Goal: Task Accomplishment & Management: Complete application form

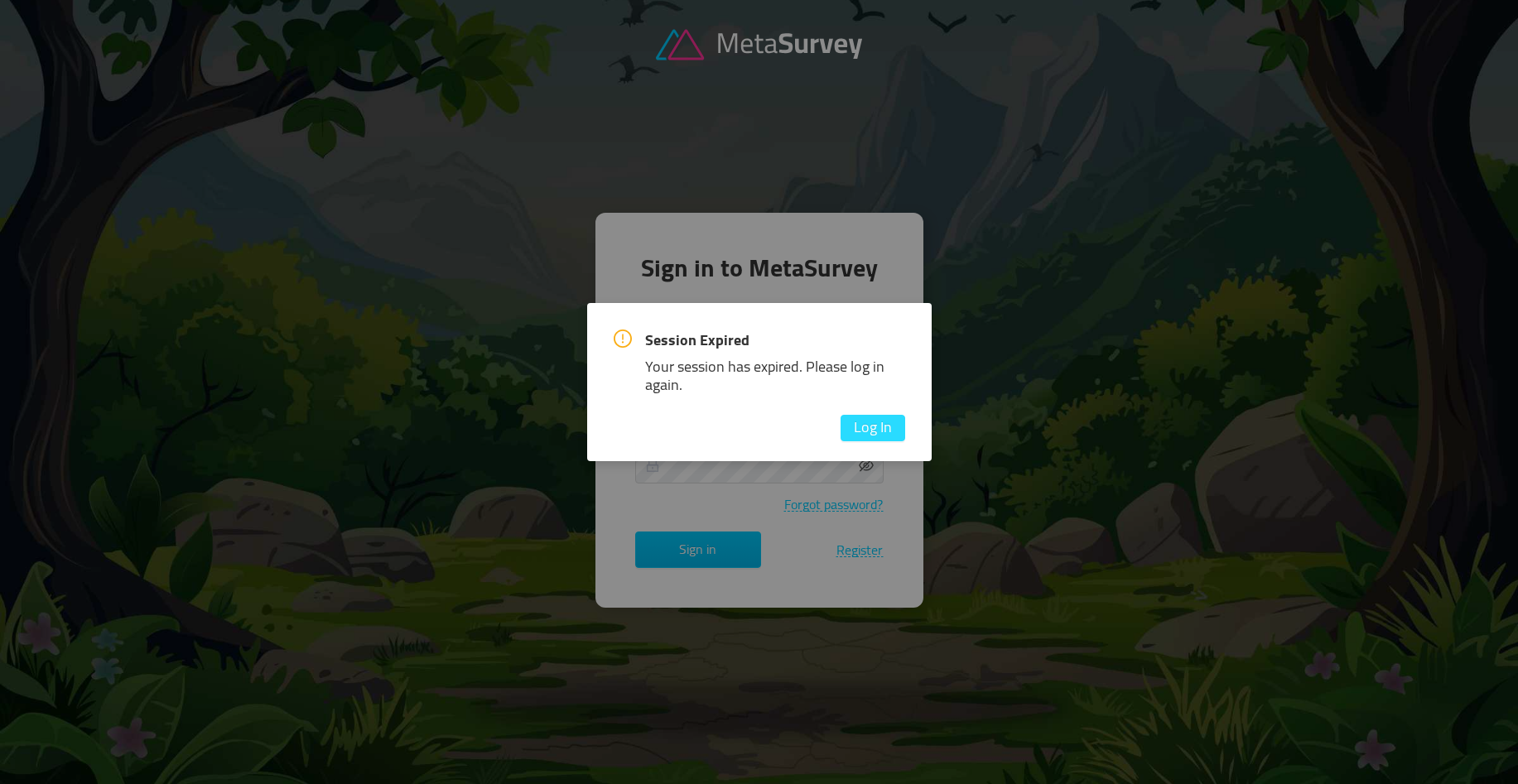
click at [877, 431] on button "Log In" at bounding box center [872, 429] width 64 height 27
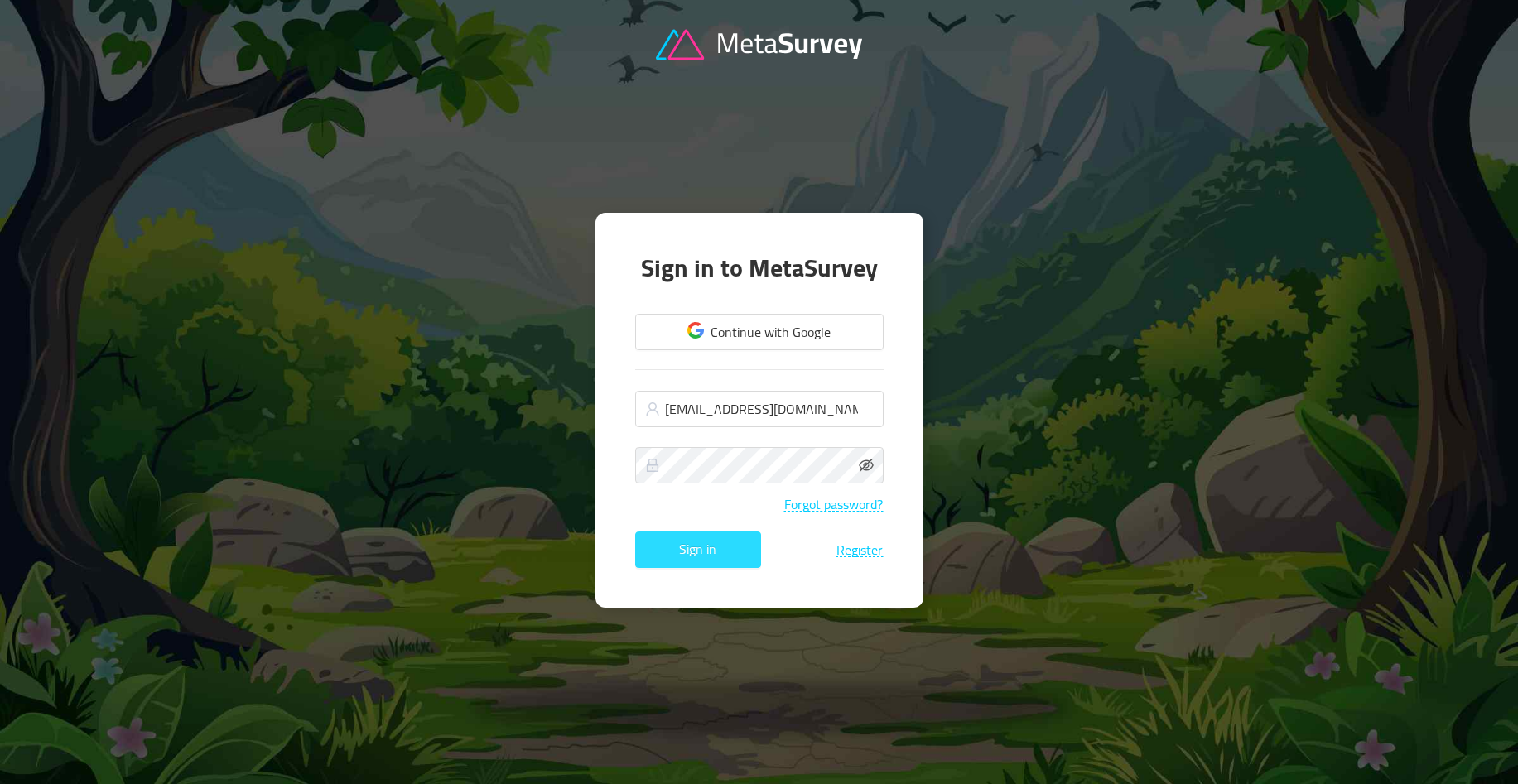
click at [702, 564] on button "Sign in" at bounding box center [698, 550] width 126 height 37
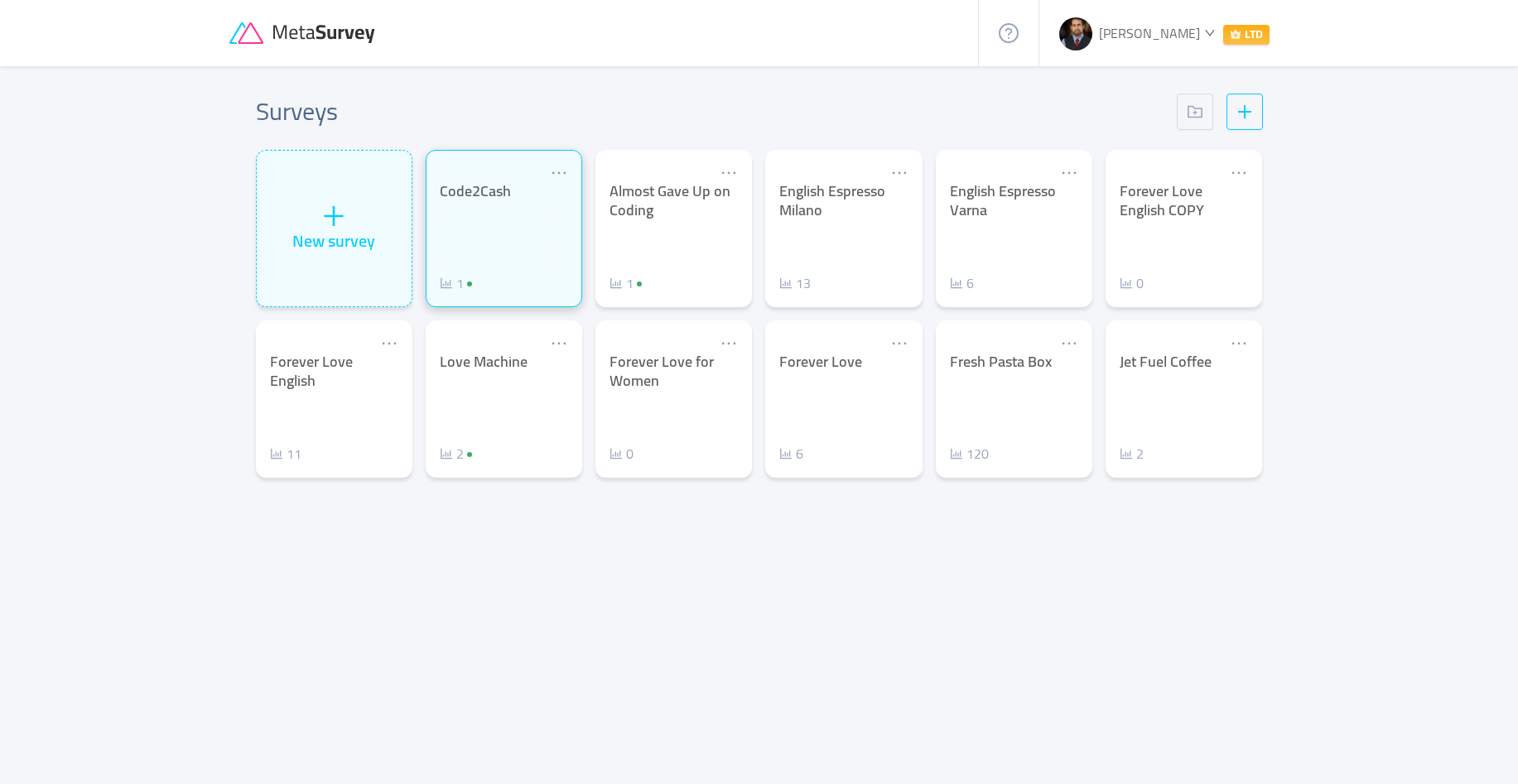
click at [483, 242] on div "Code2Cash 1" at bounding box center [504, 236] width 129 height 110
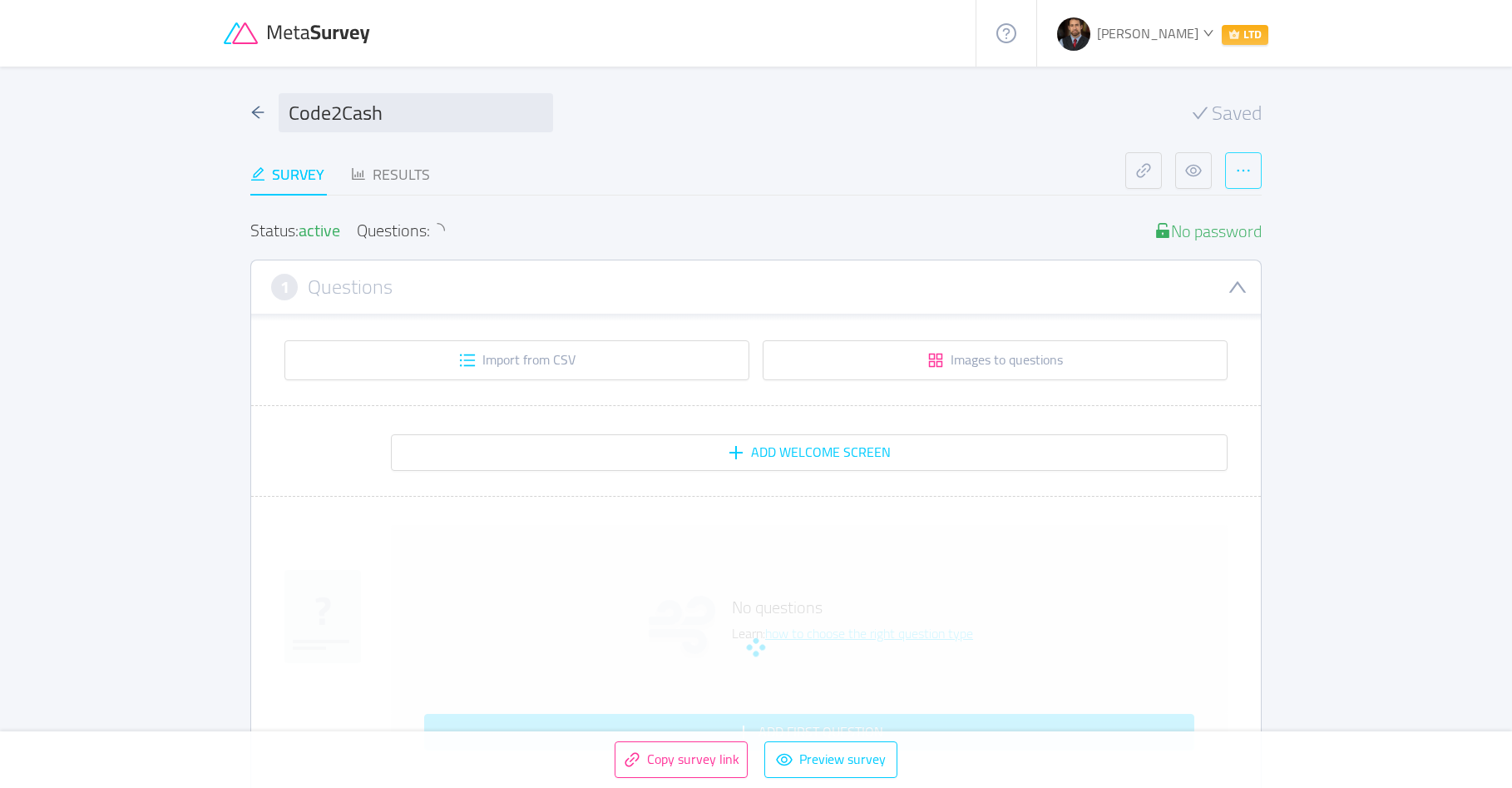
click at [1241, 176] on button "button" at bounding box center [1244, 171] width 37 height 37
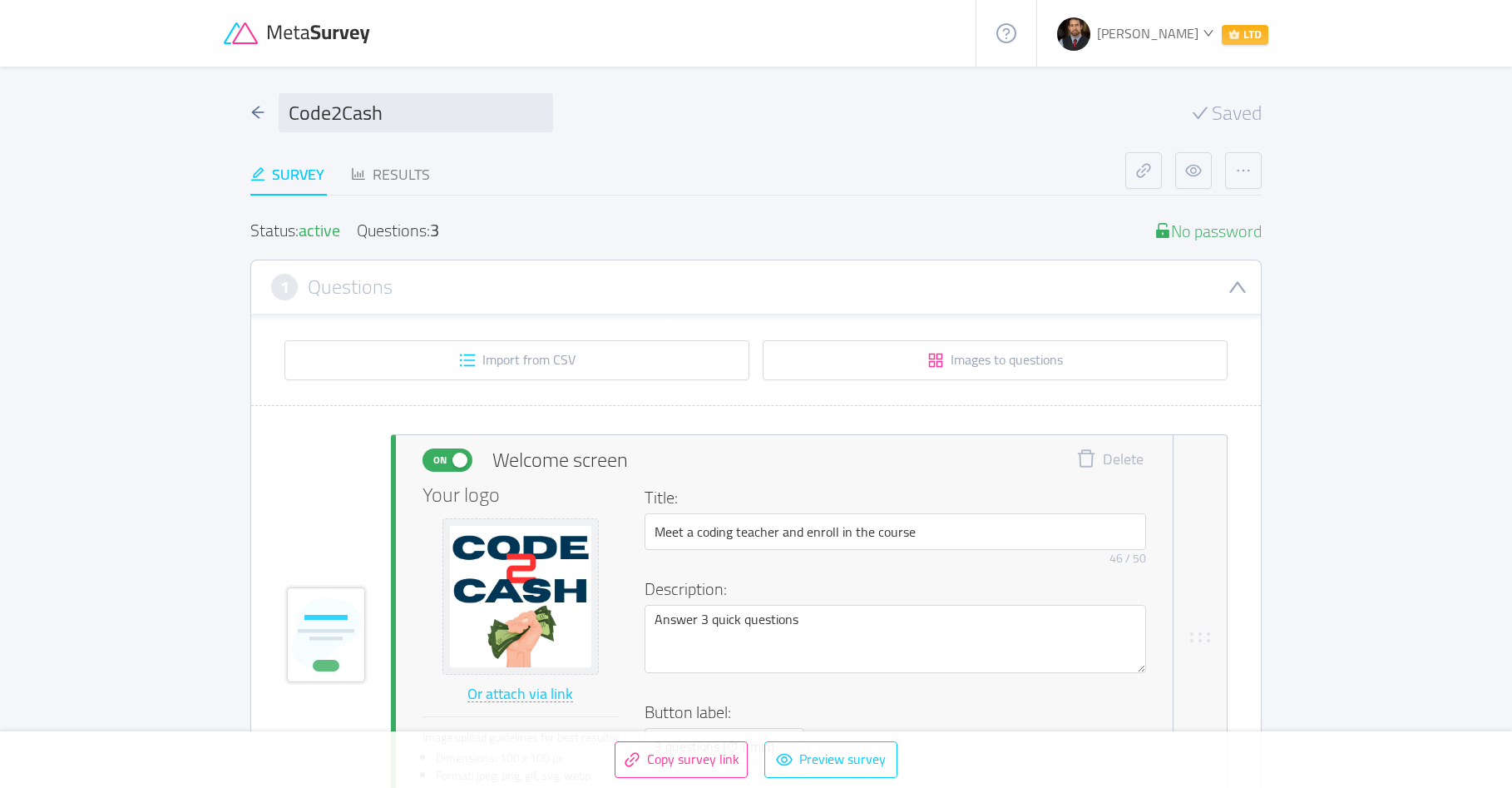
click at [418, 179] on div "Results" at bounding box center [390, 174] width 79 height 22
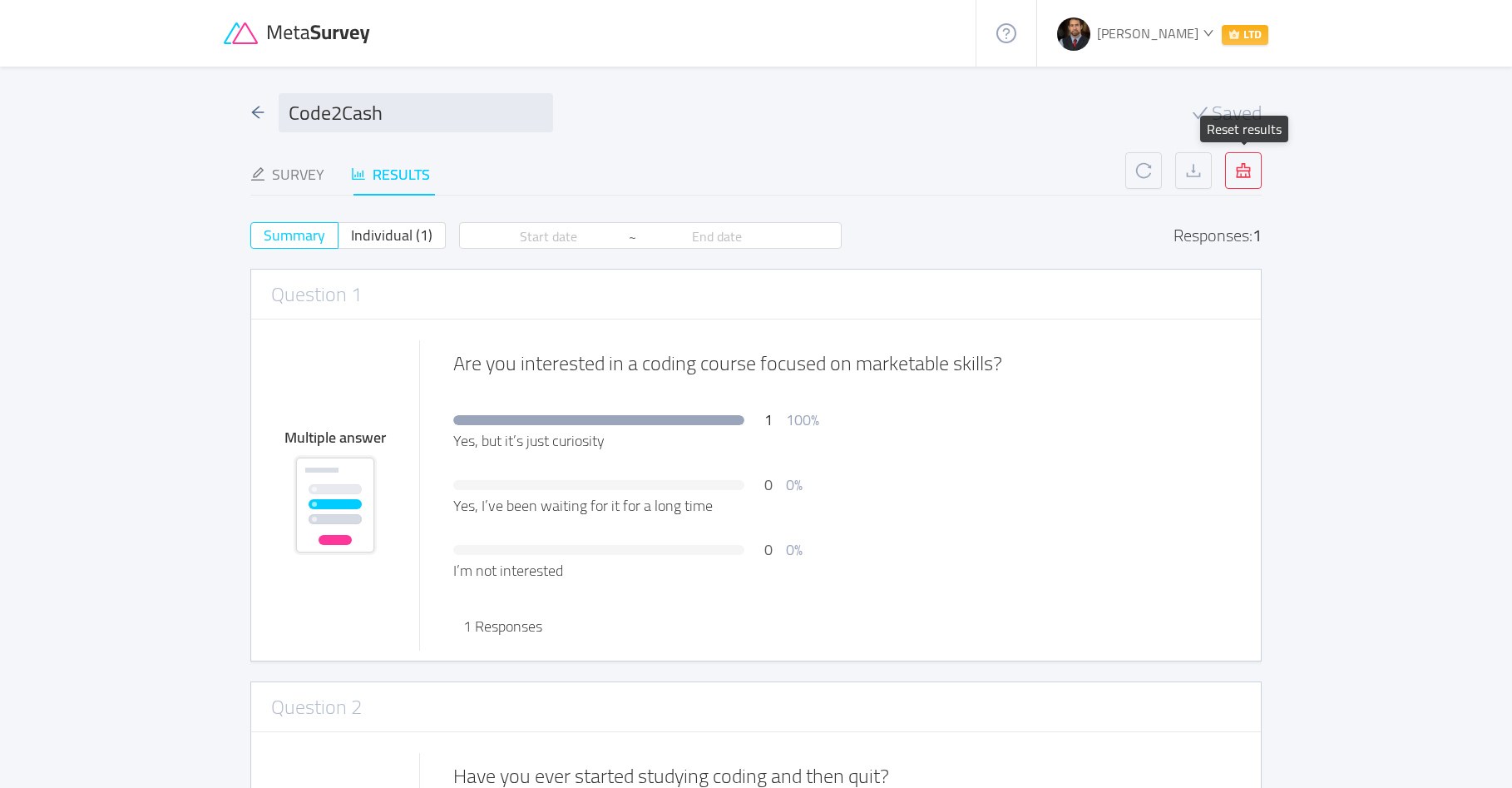
click at [1251, 170] on button "button" at bounding box center [1244, 171] width 37 height 37
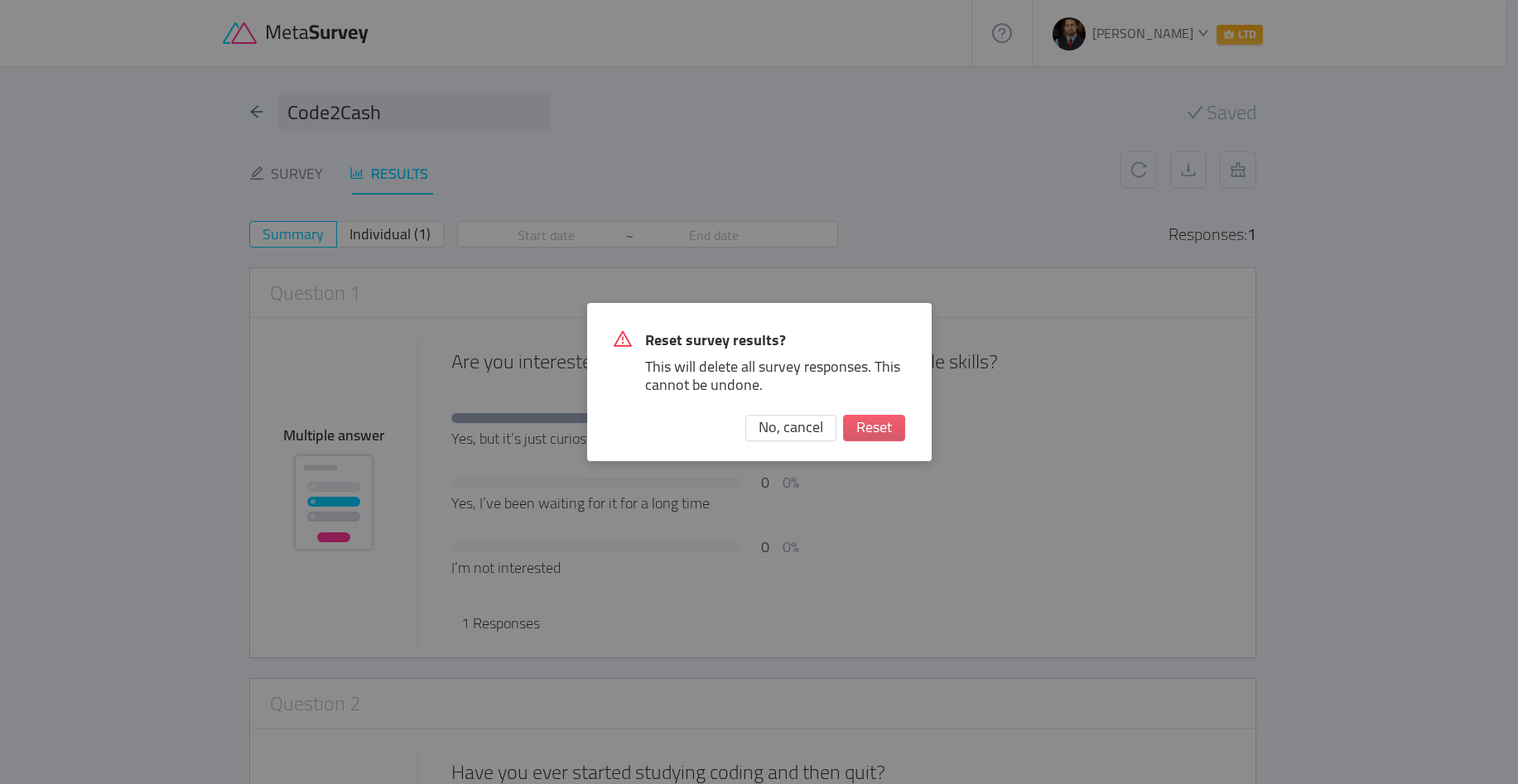
click at [872, 433] on button "Reset" at bounding box center [874, 429] width 62 height 27
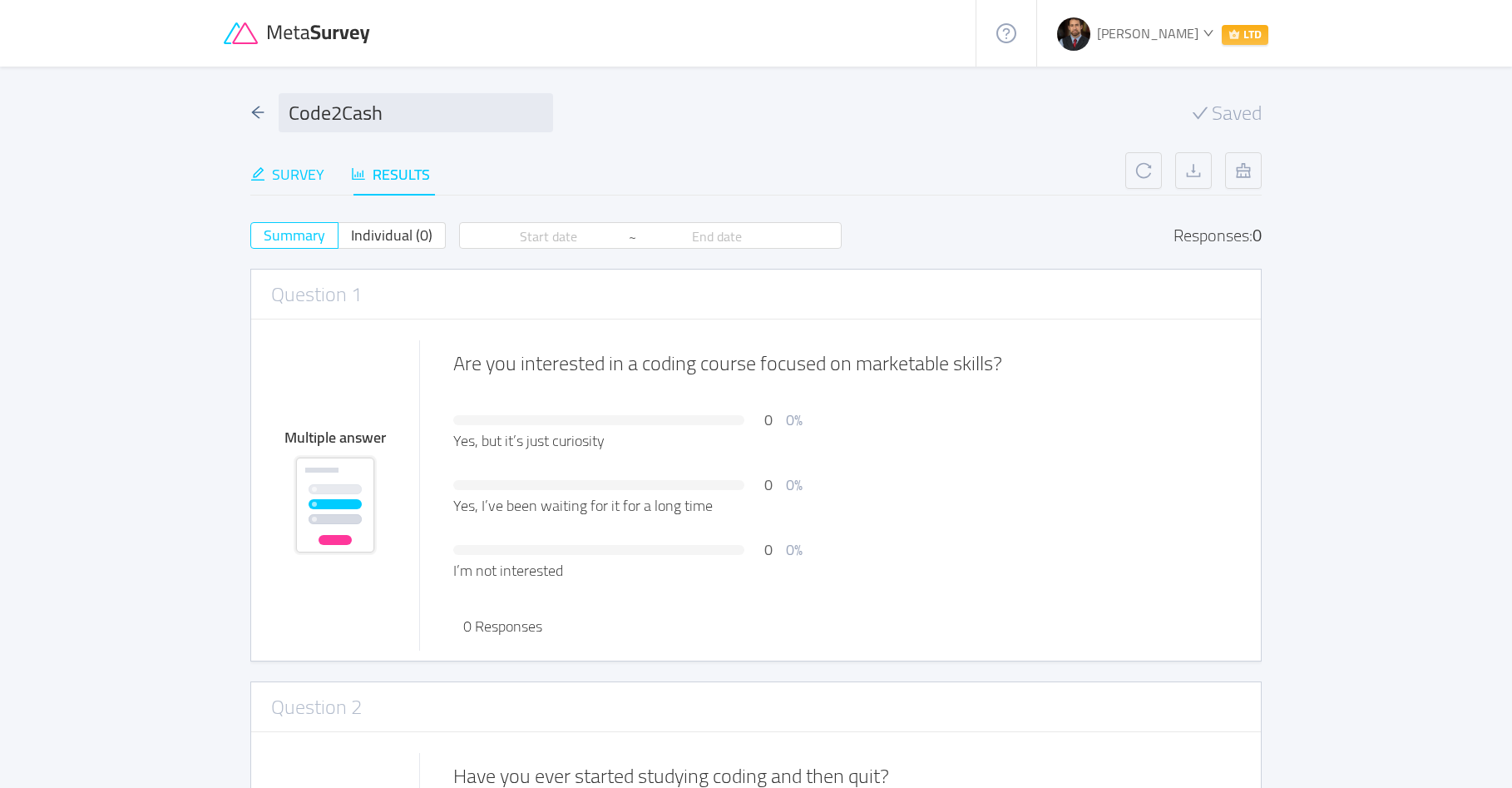
click at [301, 177] on div "Survey" at bounding box center [287, 174] width 74 height 22
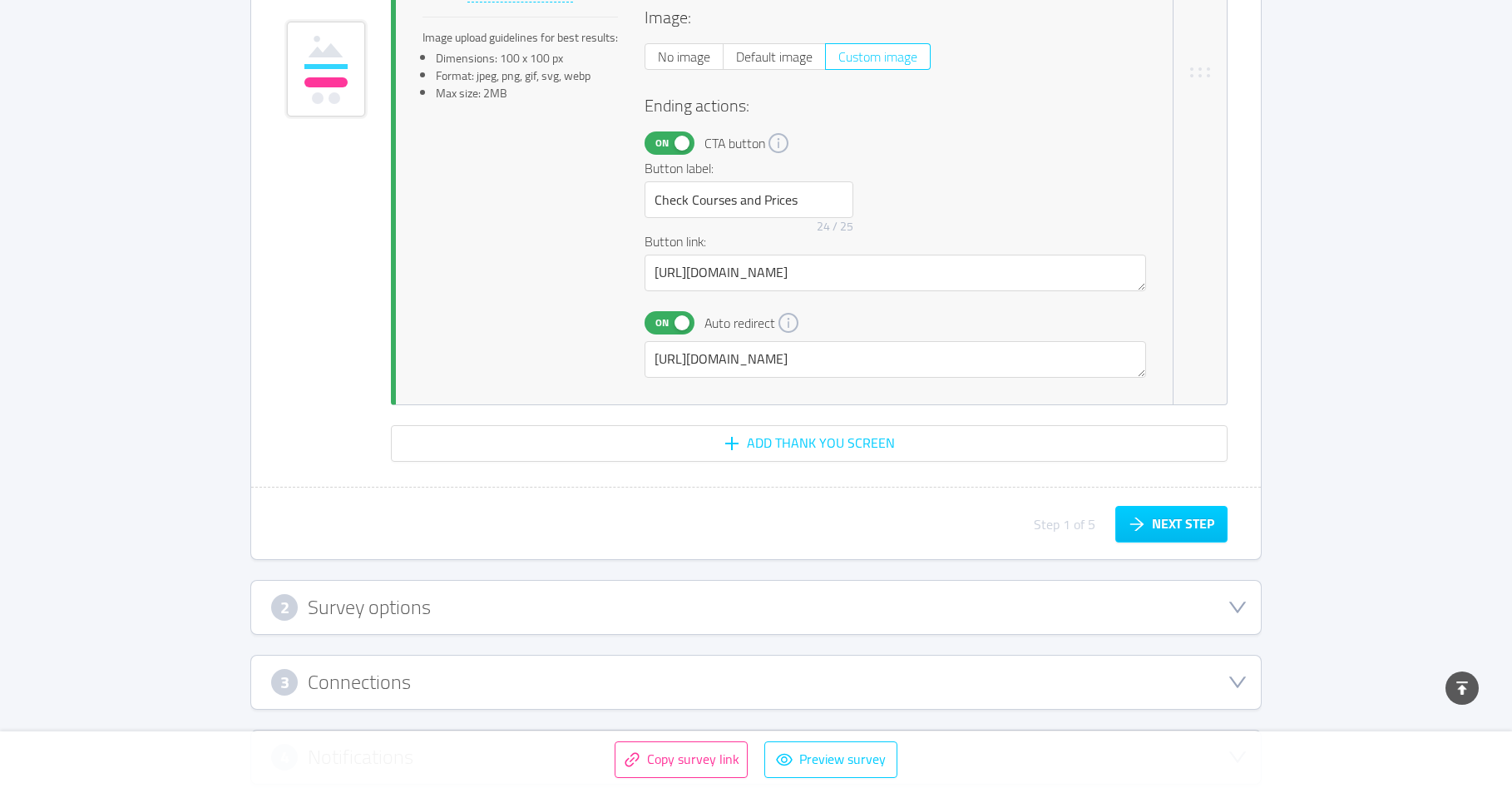
scroll to position [3945, 0]
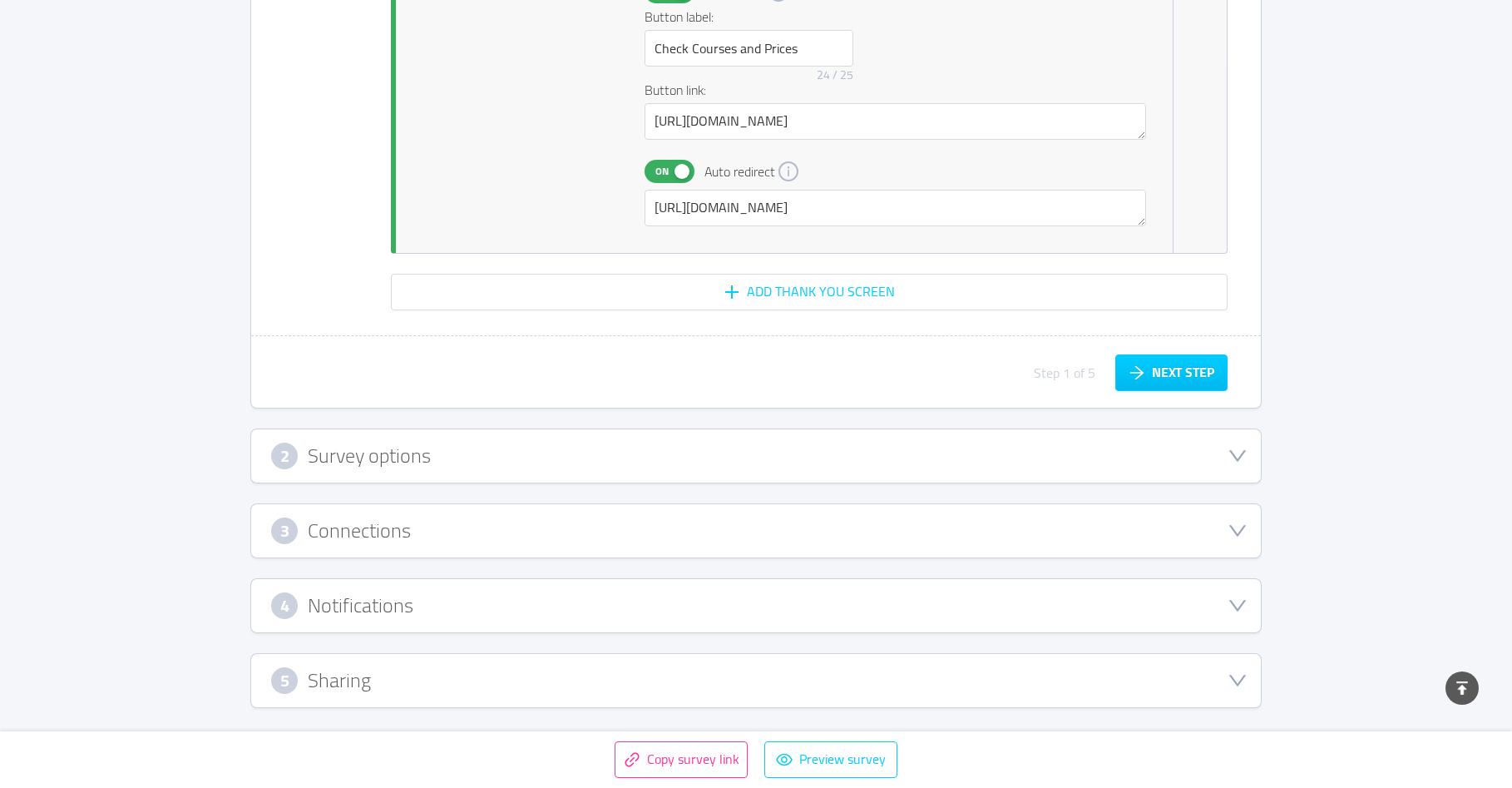
drag, startPoint x: 389, startPoint y: 652, endPoint x: 386, endPoint y: 662, distance: 10.4
click at [389, 655] on div "5 Sharing Survey type Sharable link Send the survey link to users via email, so…" at bounding box center [755, 680] width 1011 height 55
click at [381, 669] on div "5 Sharing" at bounding box center [756, 681] width 969 height 27
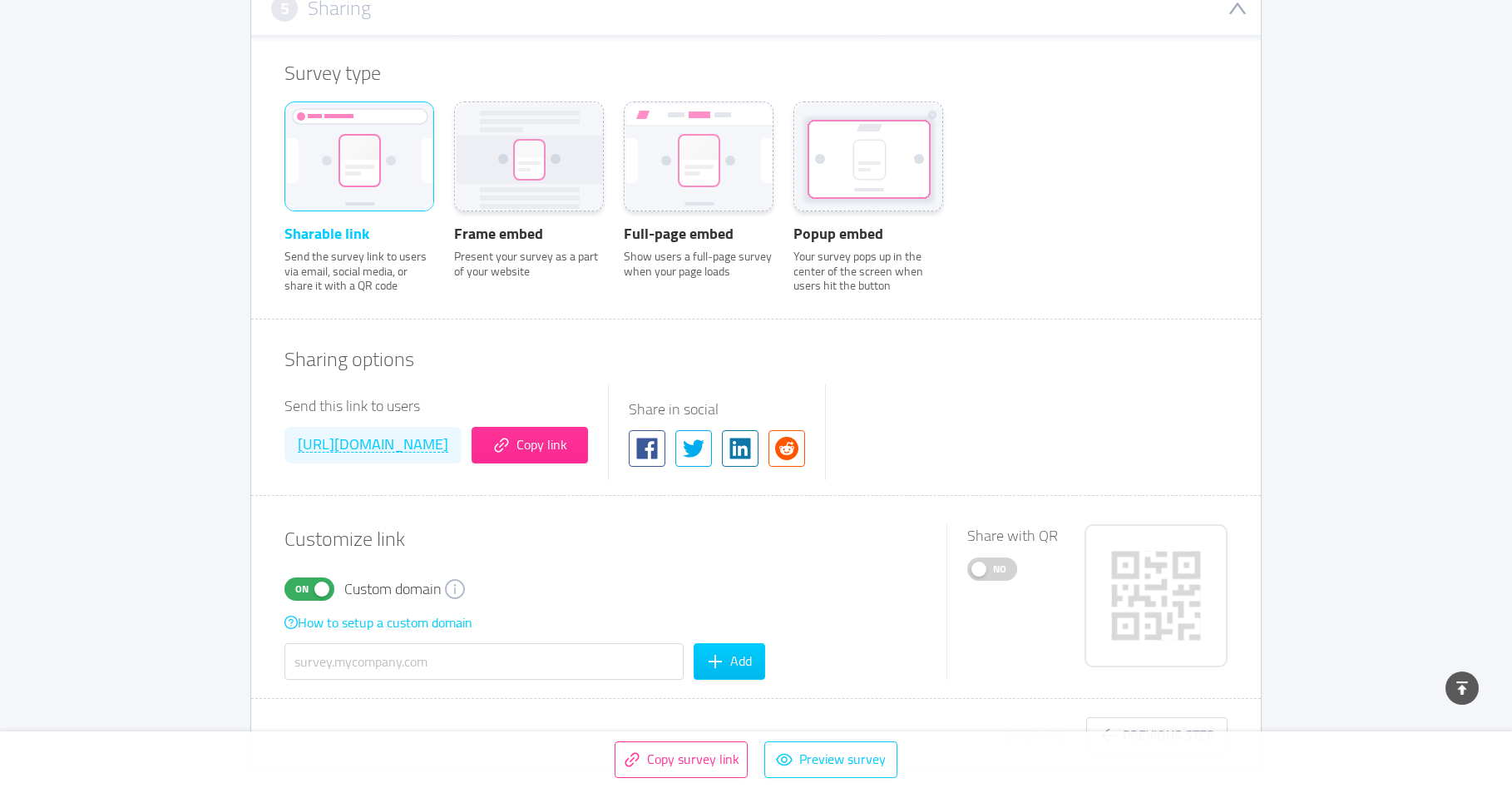
scroll to position [641, 0]
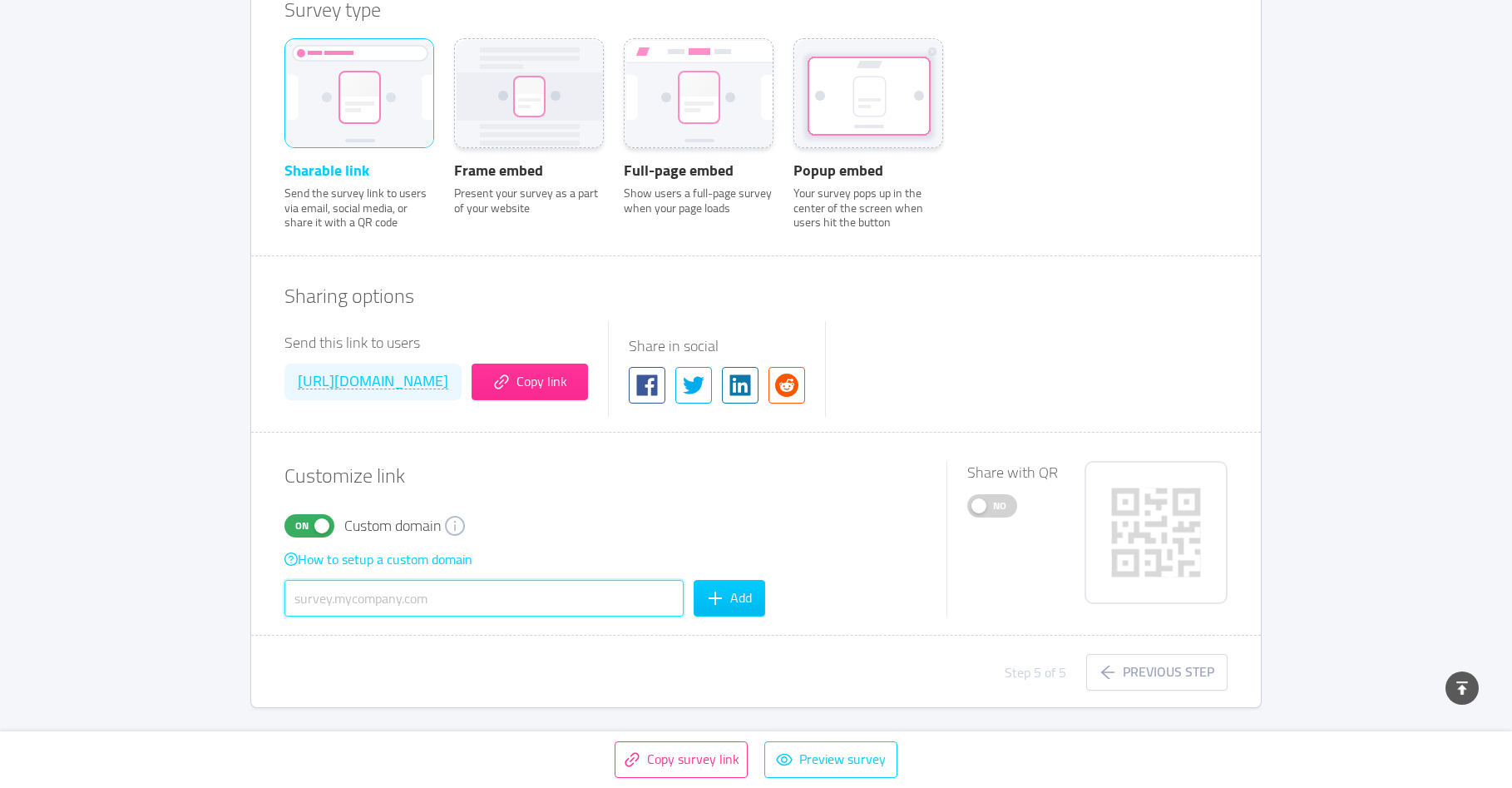
click at [406, 594] on input "text" at bounding box center [484, 598] width 399 height 37
type input "[DOMAIN_NAME]"
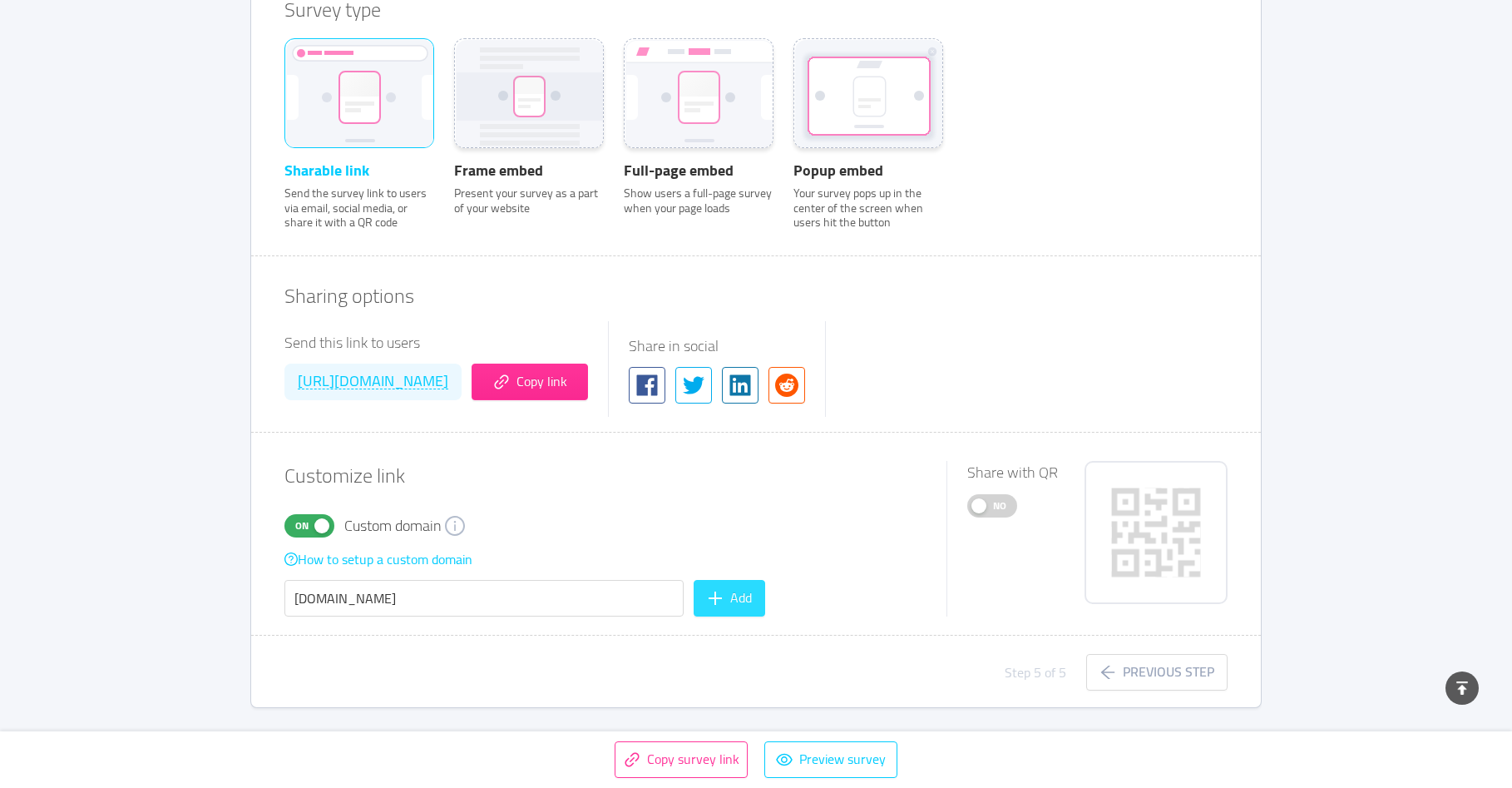
click at [738, 599] on button "Add" at bounding box center [729, 598] width 71 height 37
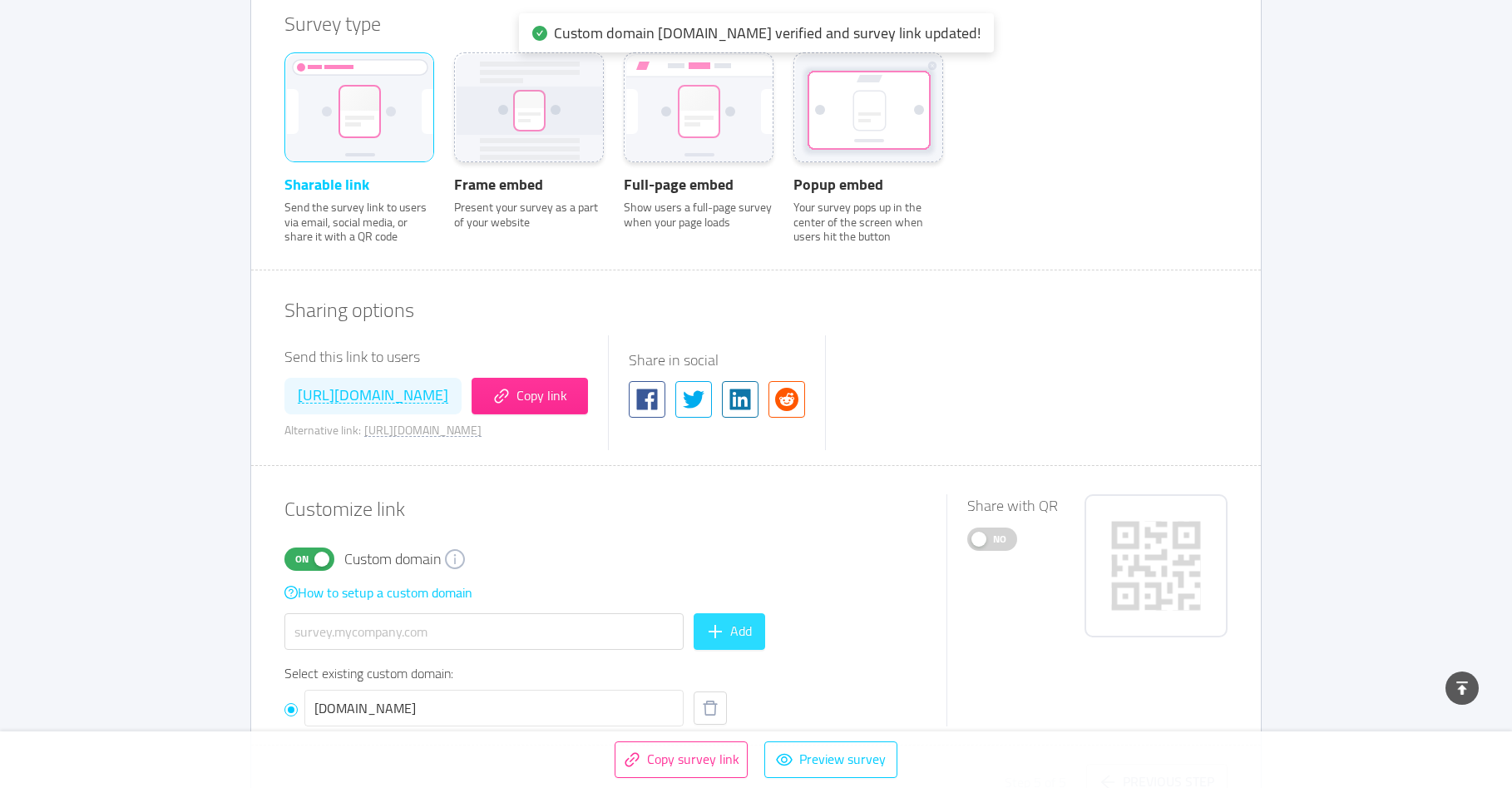
scroll to position [627, 0]
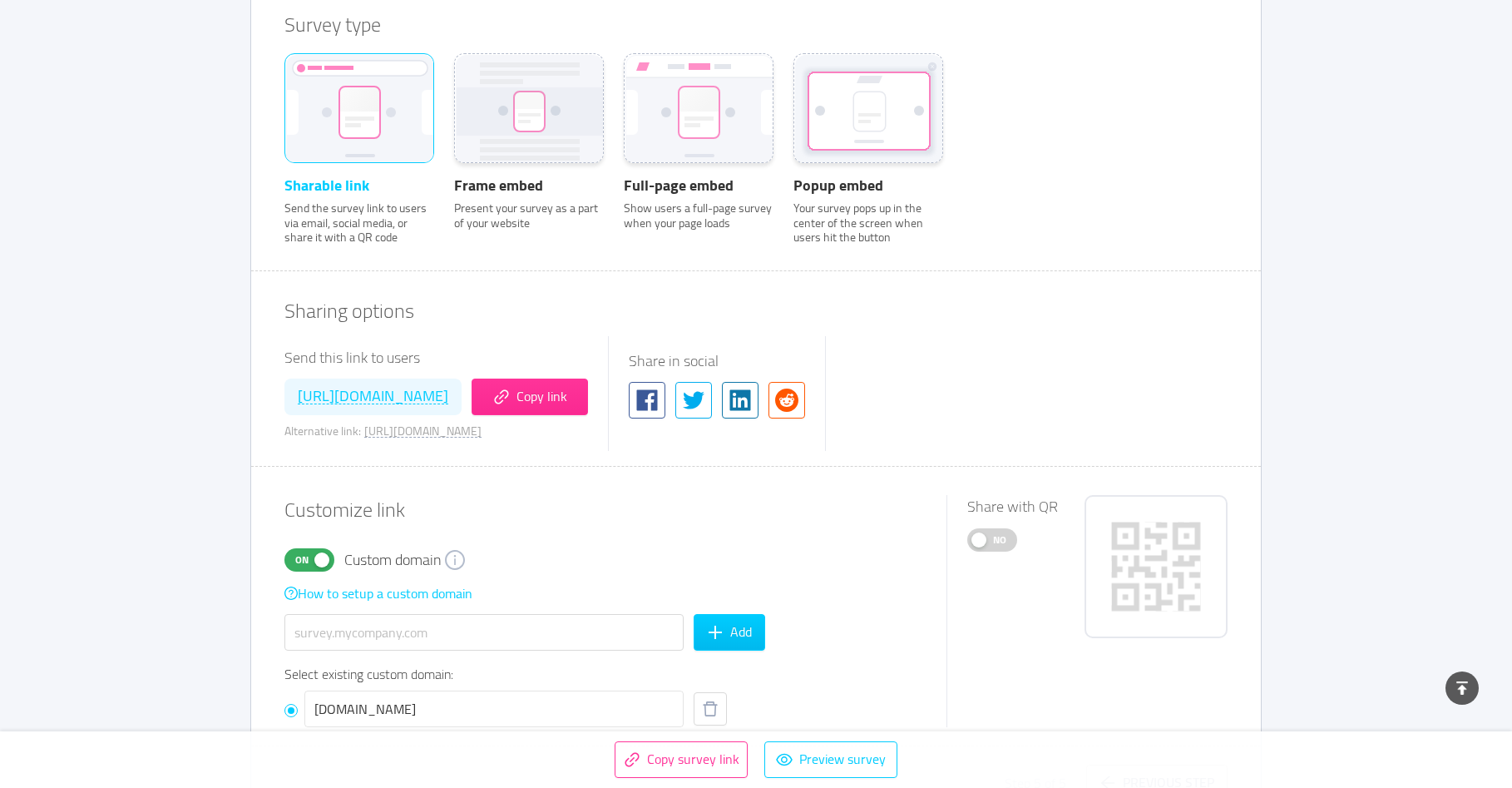
click at [448, 395] on span "[URL][DOMAIN_NAME]" at bounding box center [373, 396] width 151 height 15
click at [588, 403] on button "Copy link" at bounding box center [529, 397] width 117 height 37
click at [448, 398] on span "[URL][DOMAIN_NAME]" at bounding box center [373, 396] width 151 height 15
click at [588, 398] on button "Copy link" at bounding box center [529, 397] width 117 height 37
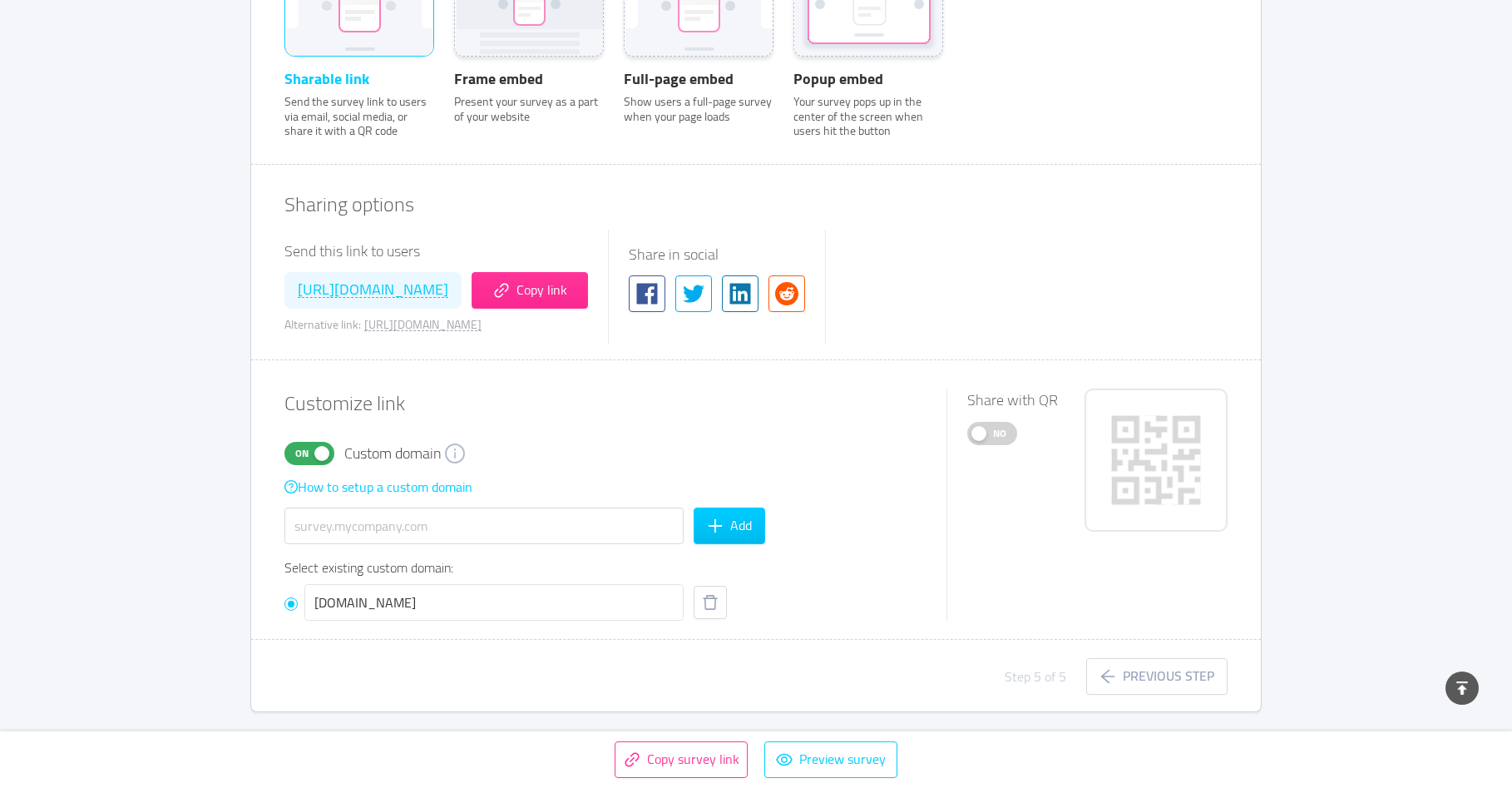
scroll to position [737, 0]
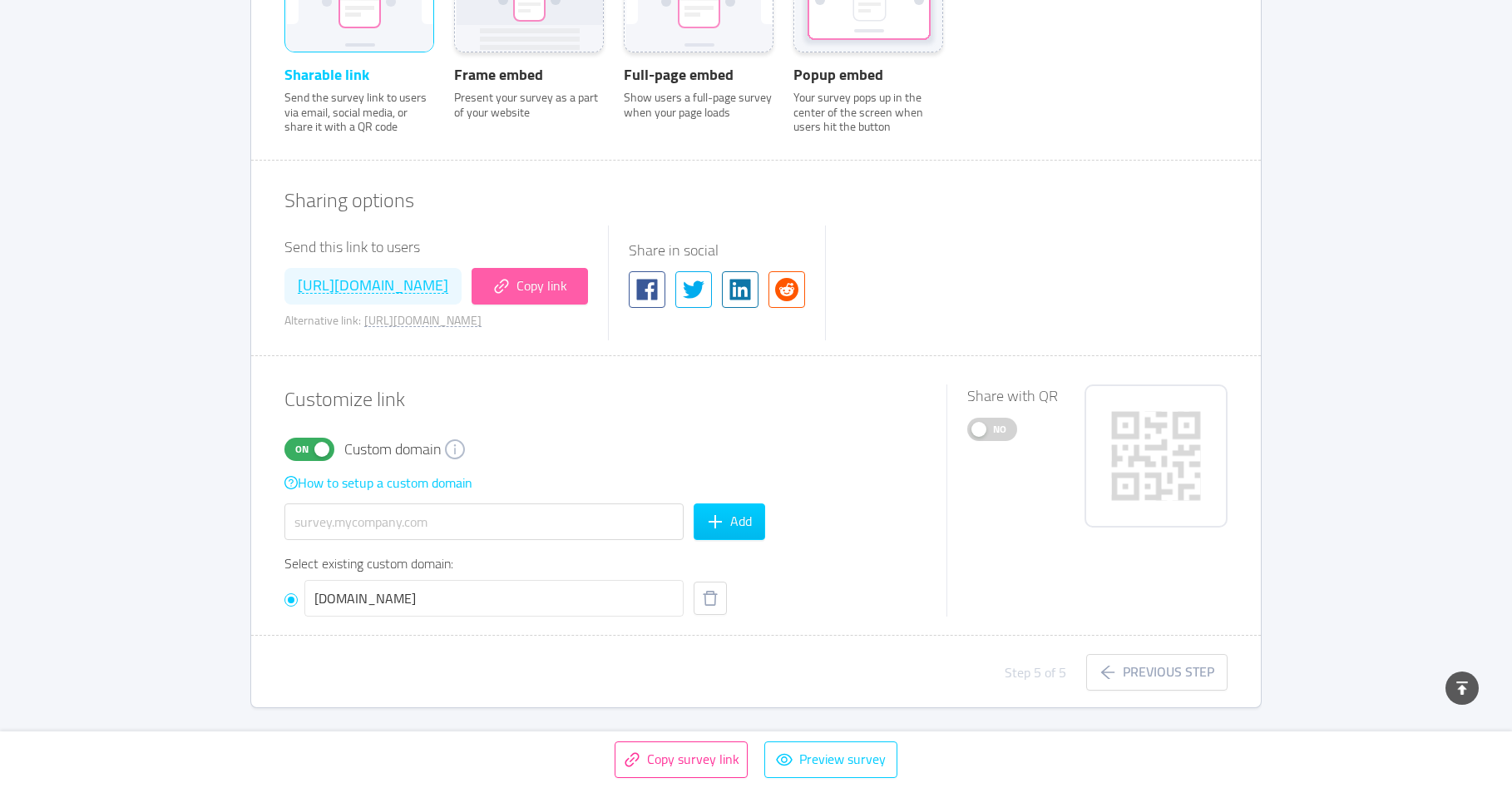
click at [588, 297] on button "Copy link" at bounding box center [529, 286] width 117 height 37
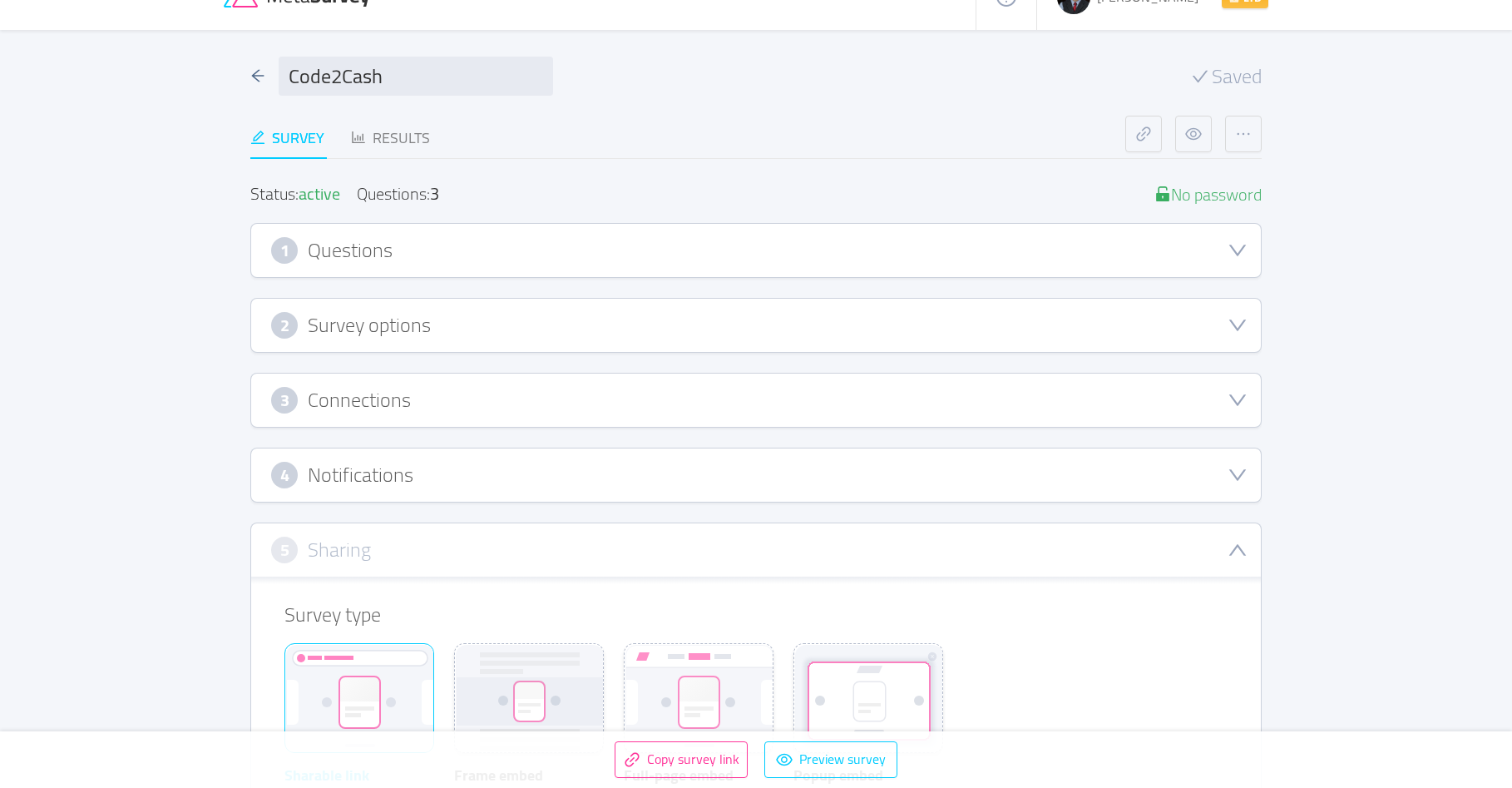
scroll to position [0, 0]
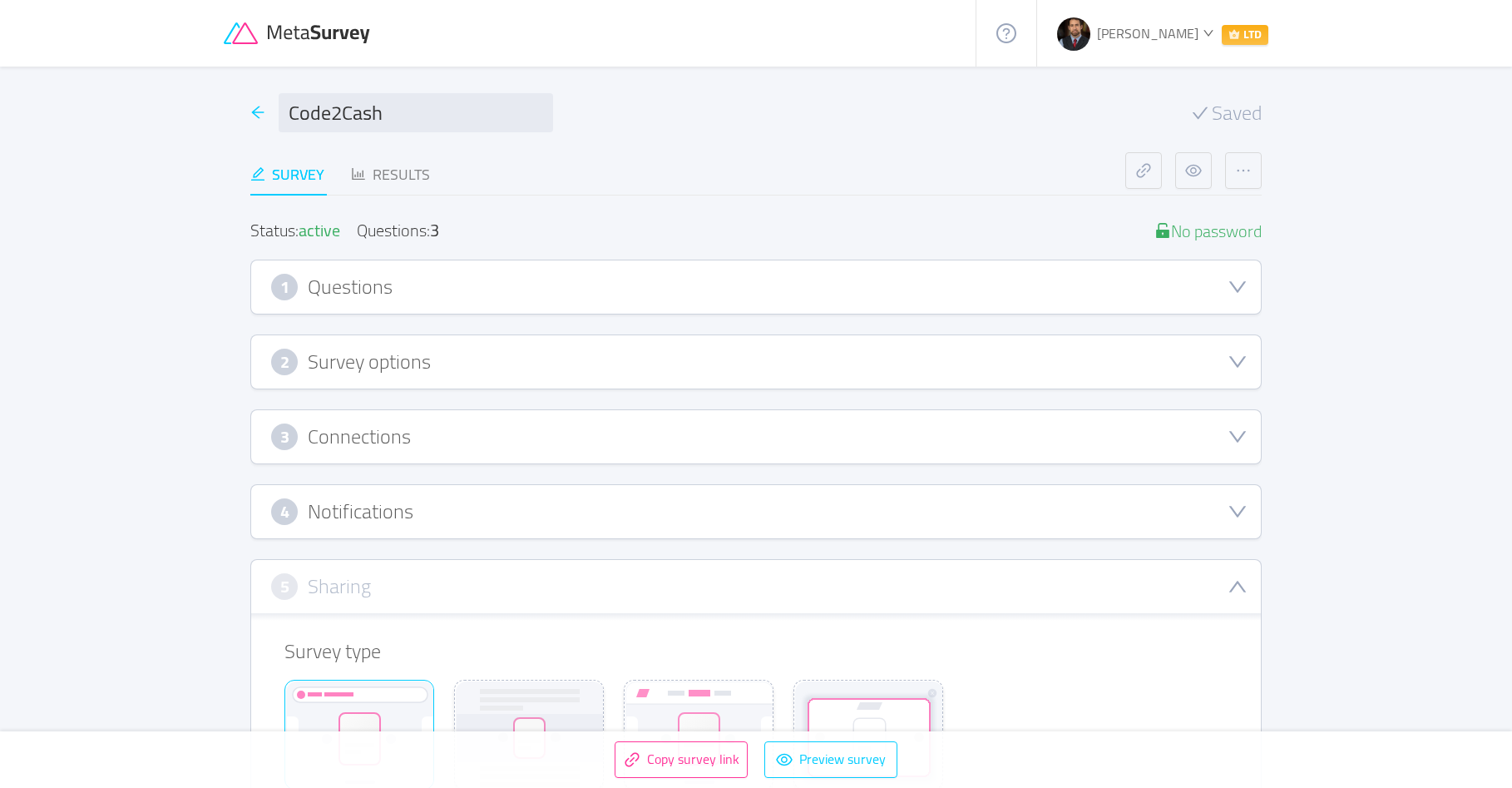
click at [253, 105] on icon "icon: arrow-left" at bounding box center [258, 113] width 15 height 15
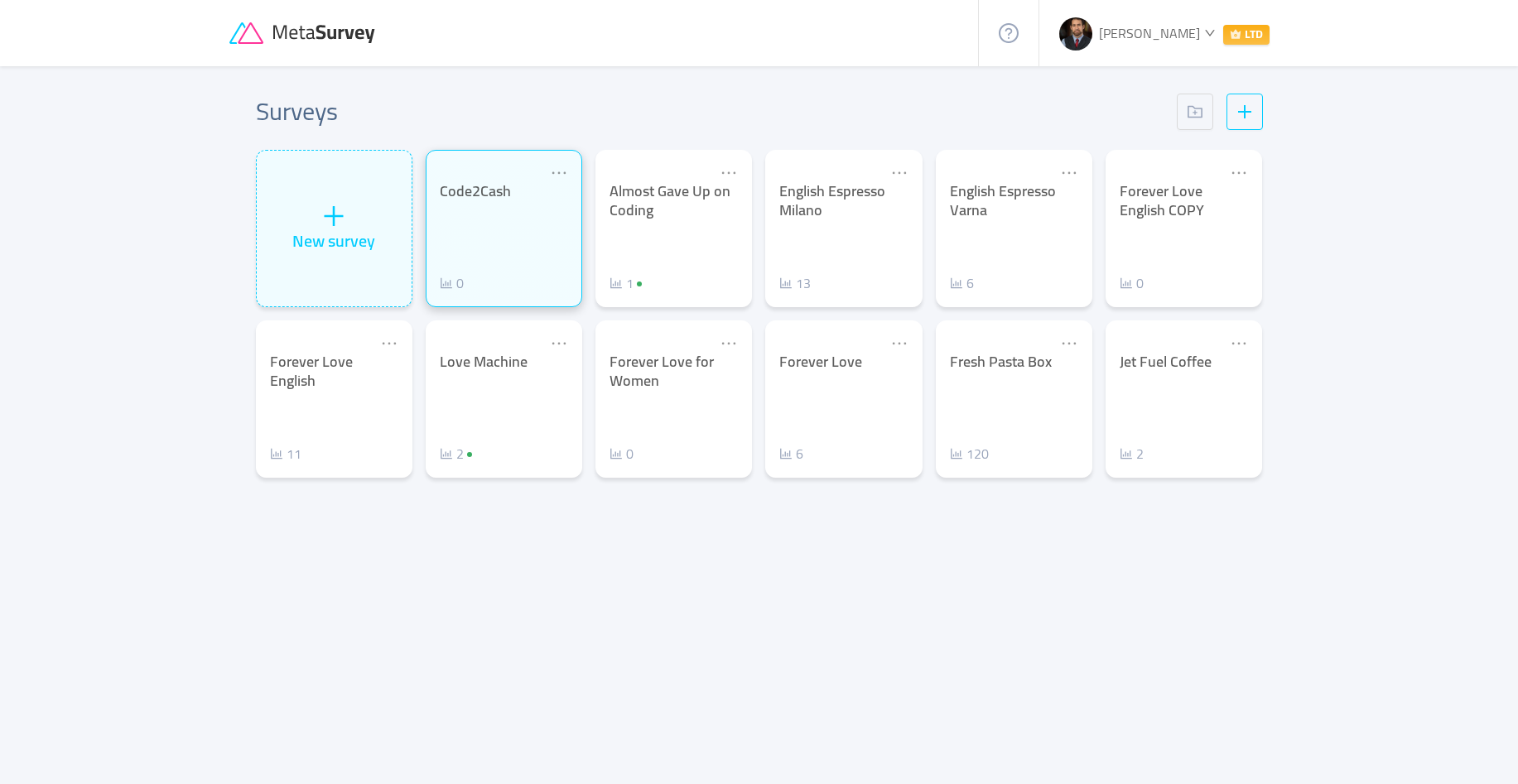
click at [506, 230] on div "Code2Cash 0" at bounding box center [504, 236] width 129 height 110
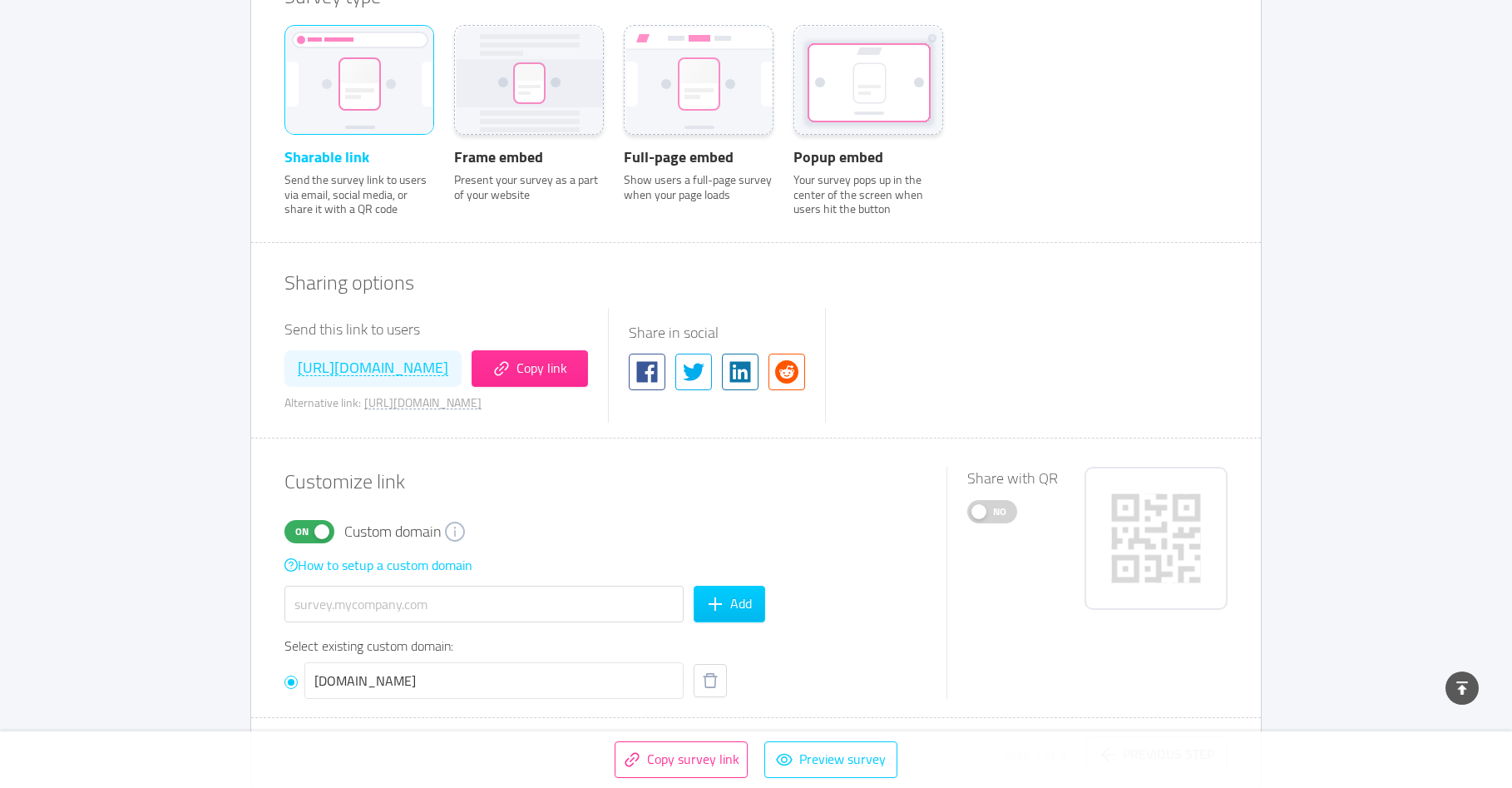
scroll to position [737, 0]
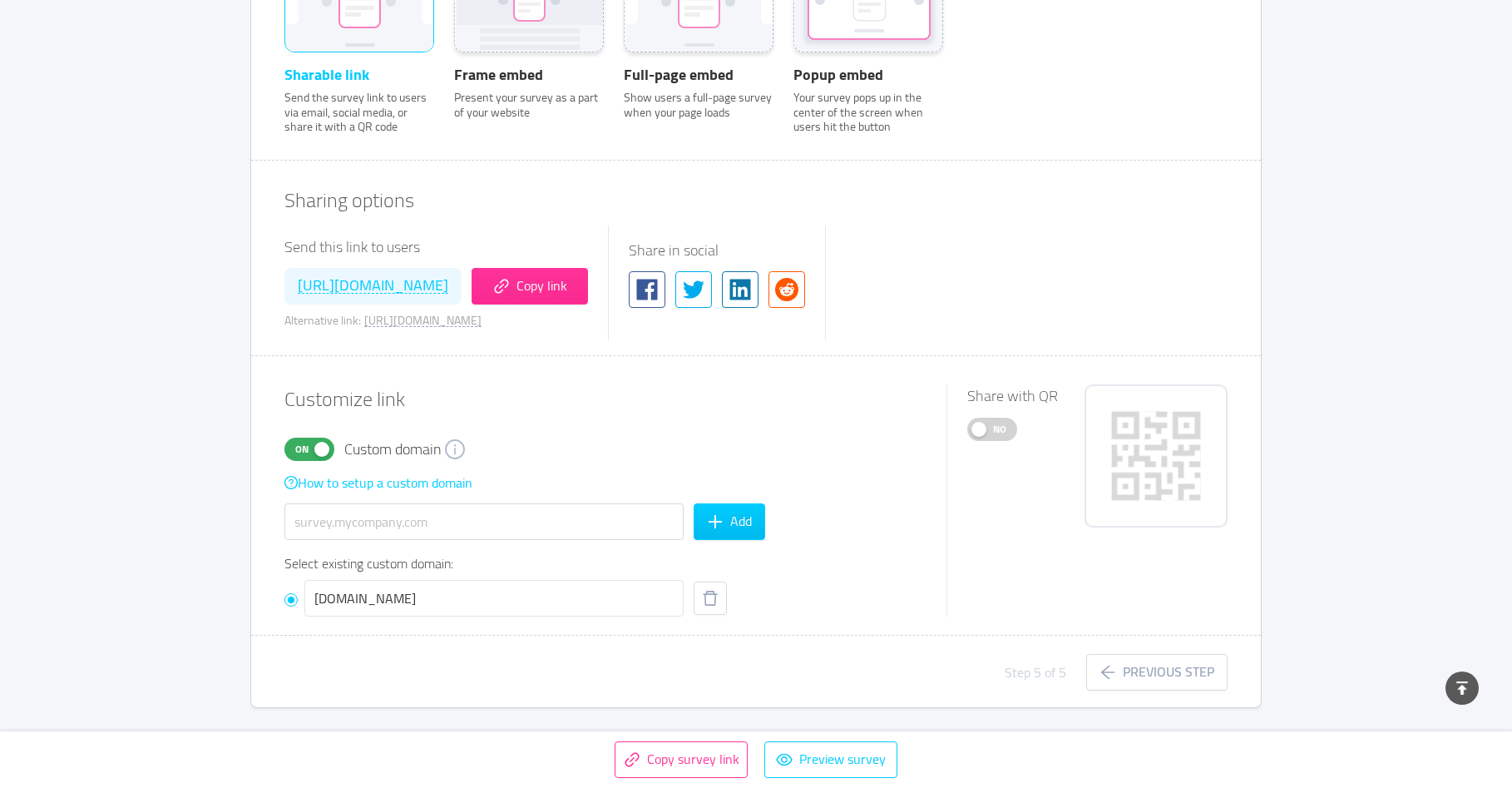
click at [601, 588] on div "[DOMAIN_NAME]" at bounding box center [493, 598] width 379 height 37
click at [297, 593] on input "[DOMAIN_NAME]" at bounding box center [292, 600] width 14 height 14
click at [588, 285] on button "Copy link" at bounding box center [529, 286] width 117 height 37
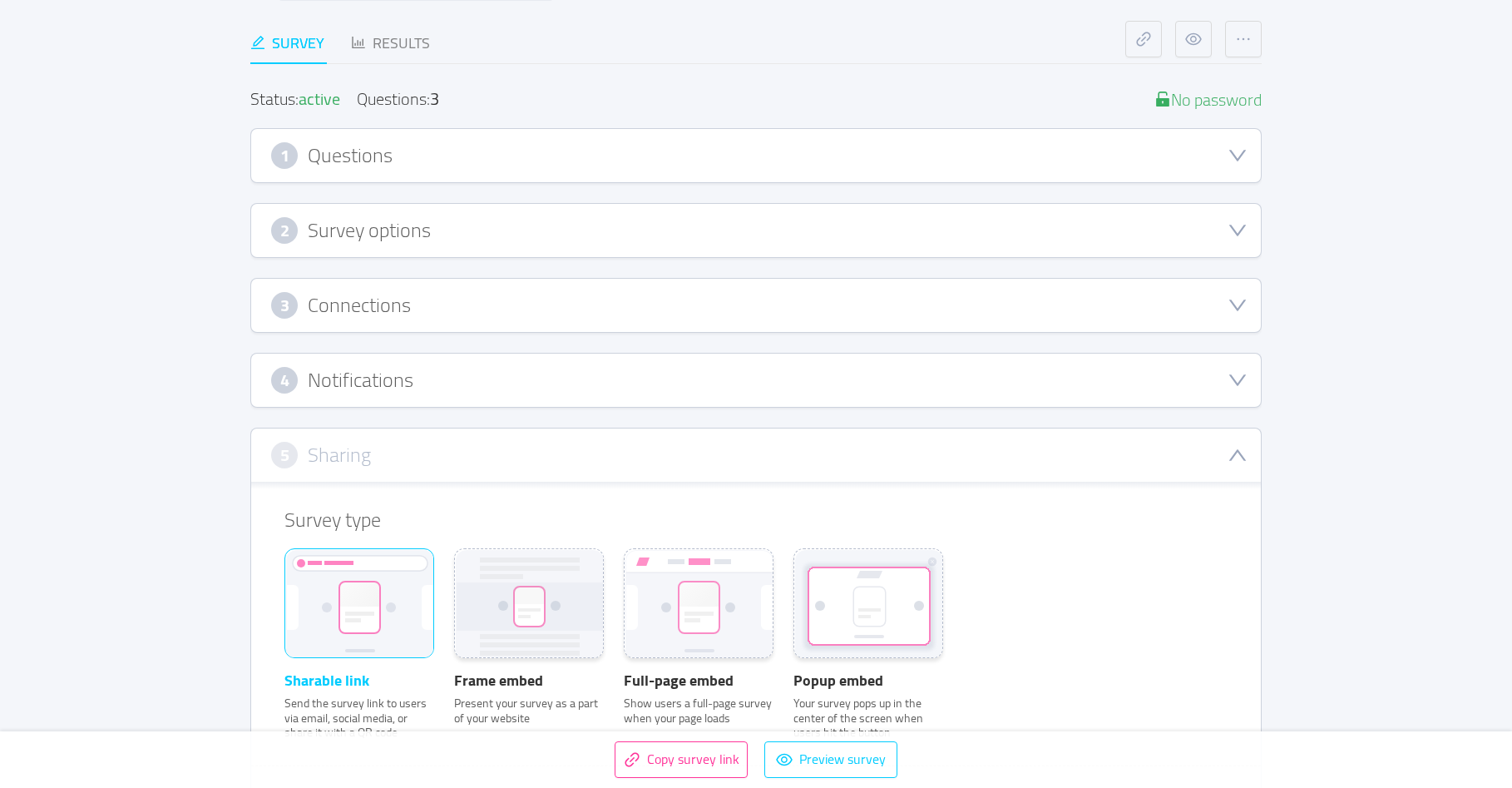
scroll to position [316, 0]
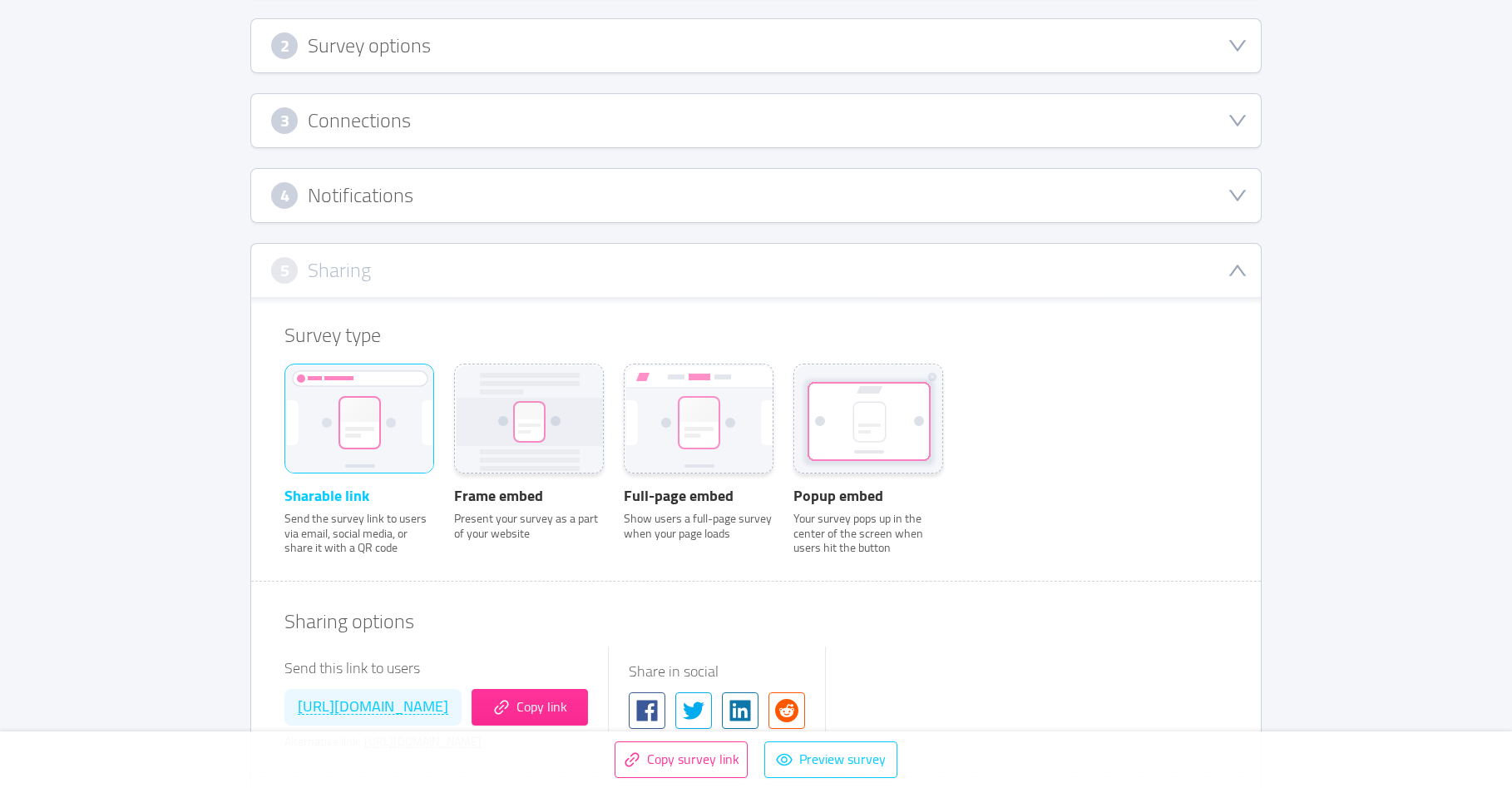
click at [412, 207] on div "4 Notifications" at bounding box center [756, 196] width 969 height 27
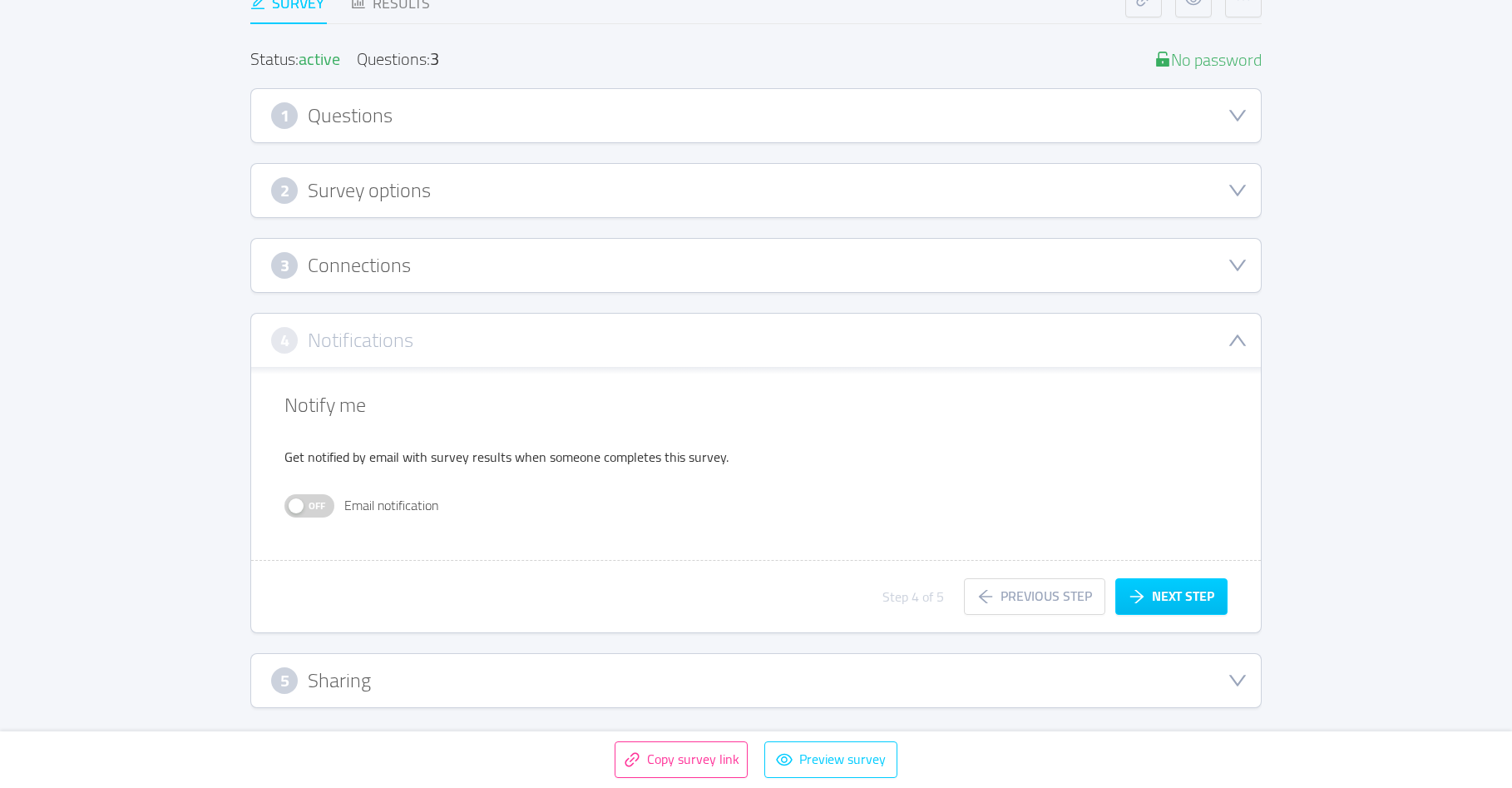
scroll to position [171, 0]
click at [416, 269] on div "3 Connections" at bounding box center [756, 267] width 969 height 27
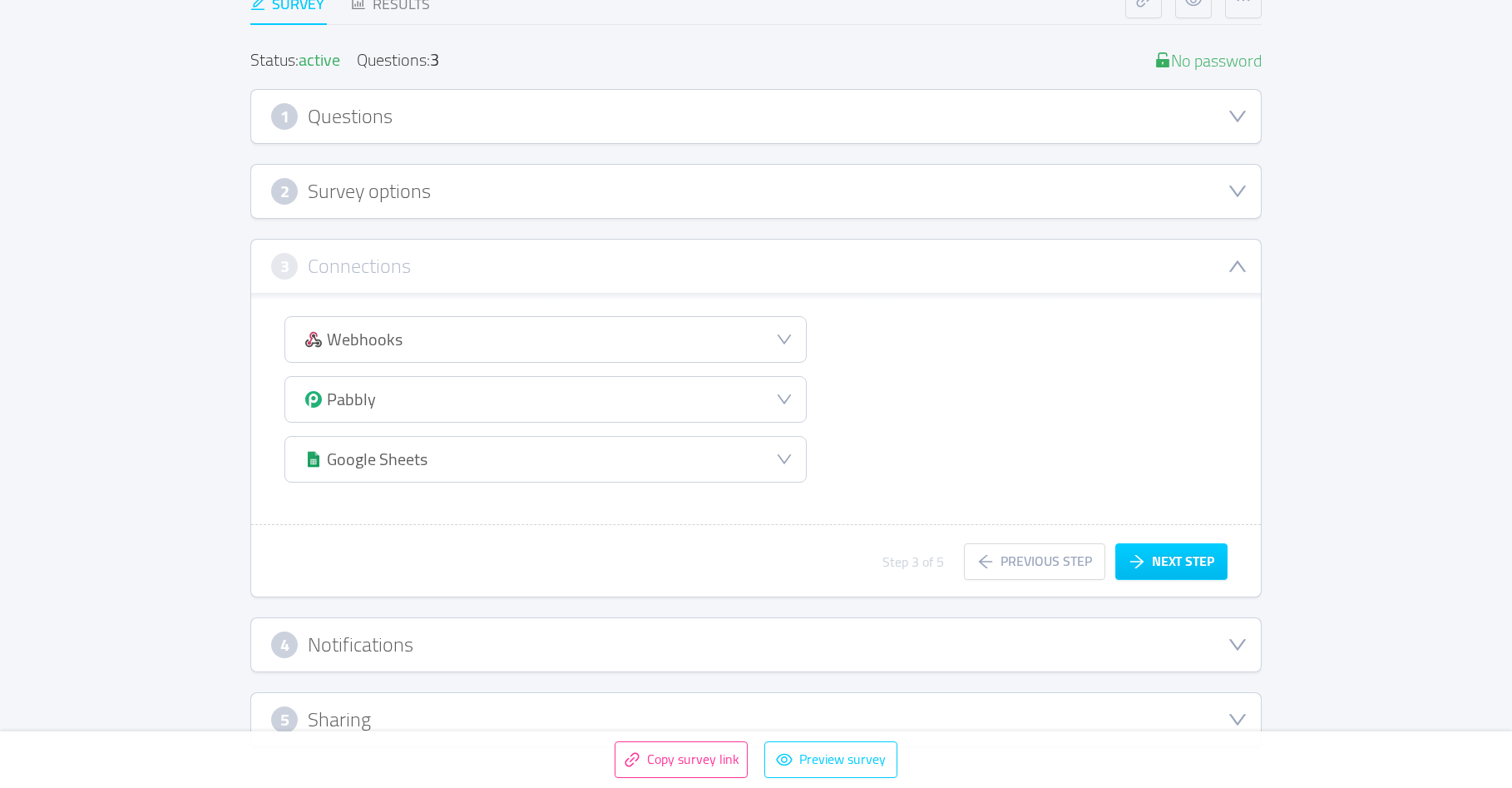
click at [428, 201] on h3 "Survey options" at bounding box center [369, 191] width 123 height 18
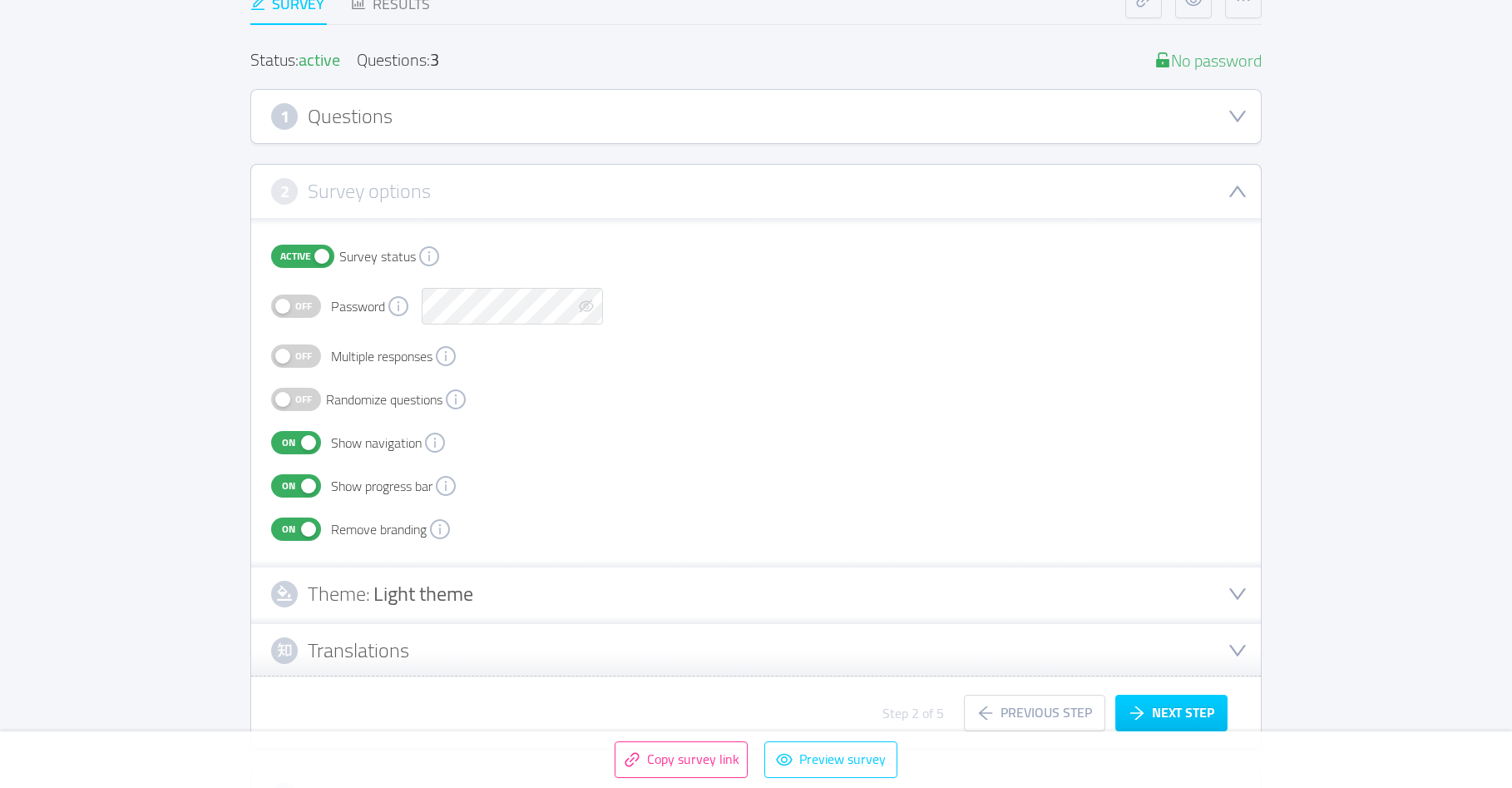
click at [460, 131] on div "1 Questions" at bounding box center [756, 116] width 1010 height 53
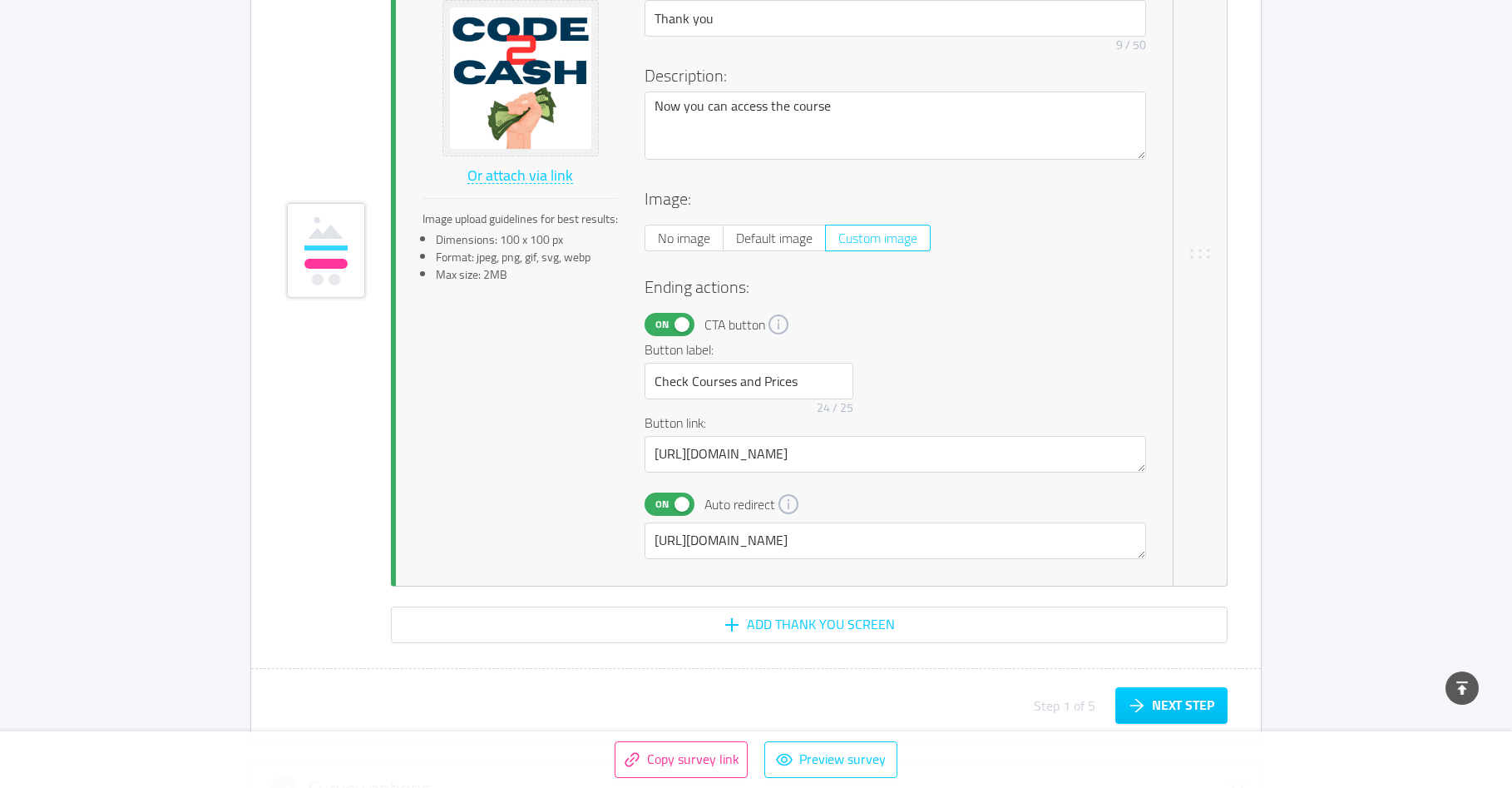
scroll to position [3623, 0]
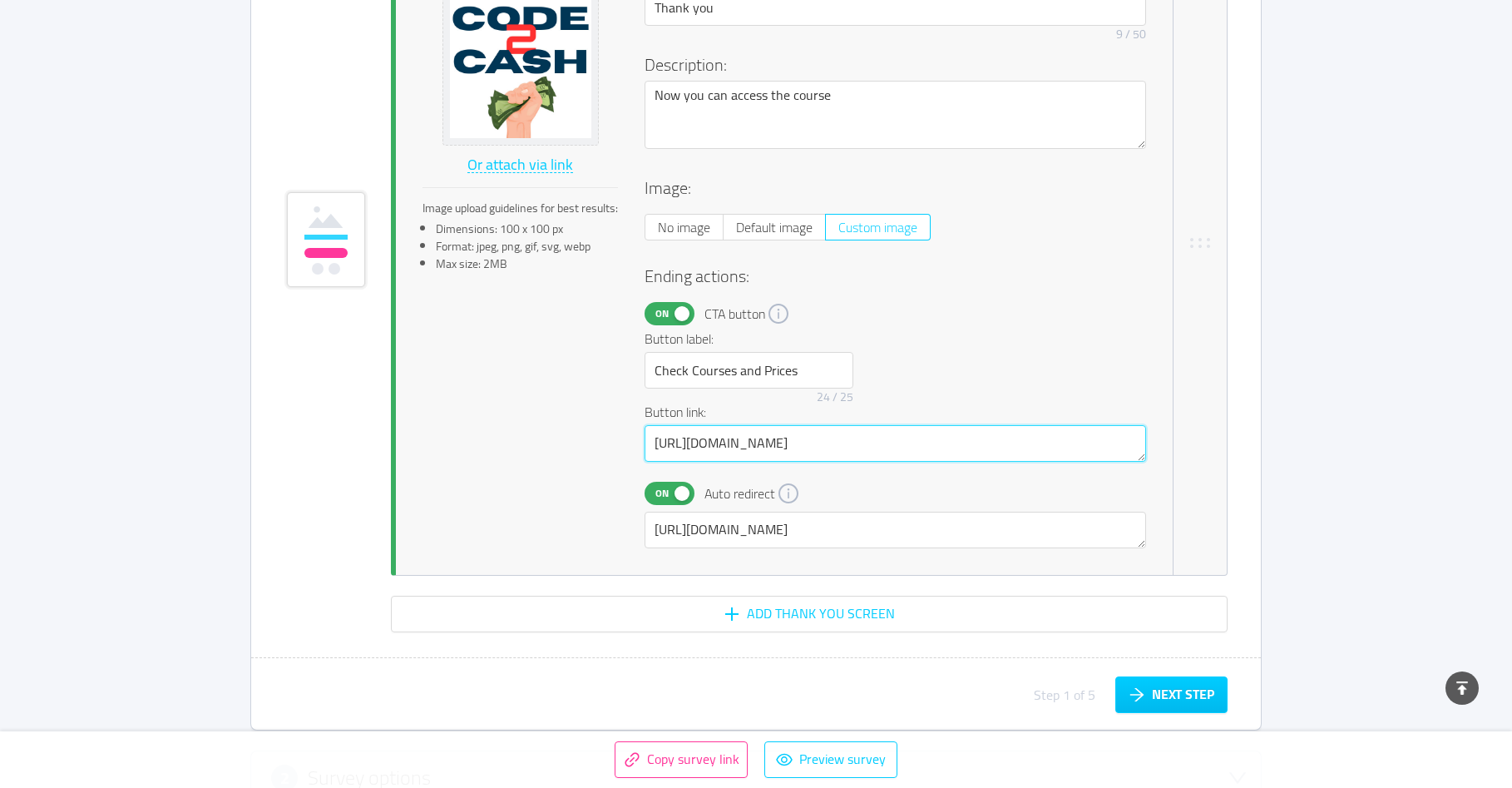
click at [749, 446] on textarea "[URL][DOMAIN_NAME]" at bounding box center [895, 443] width 501 height 37
paste textarea "[DOMAIN_NAME]/thank"
type textarea "[DOMAIN_NAME]/thankyou"
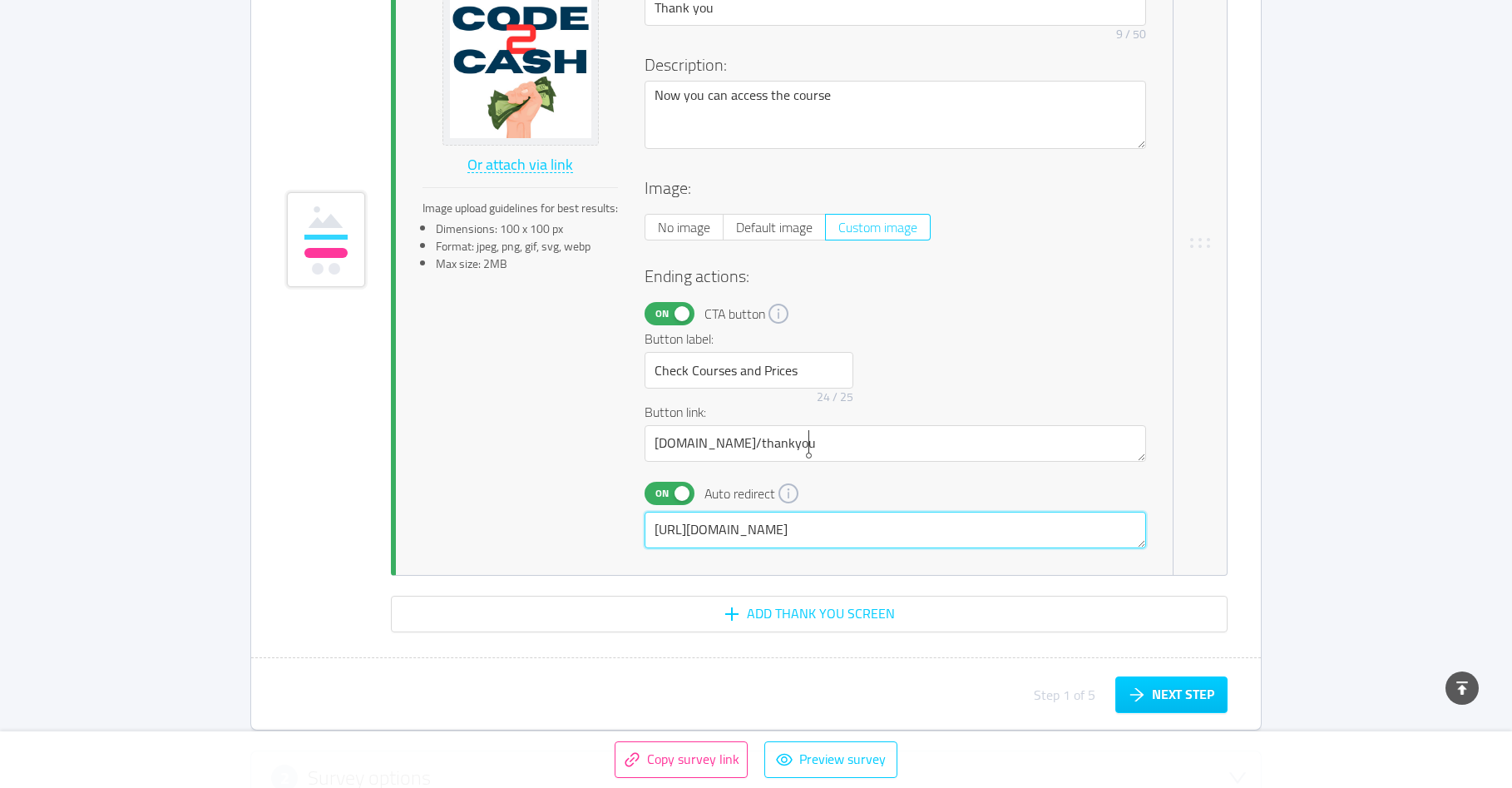
click at [761, 525] on textarea "[URL][DOMAIN_NAME]" at bounding box center [895, 530] width 501 height 37
paste textarea "[DOMAIN_NAME]/thank"
type textarea "[DOMAIN_NAME]/thankyou"
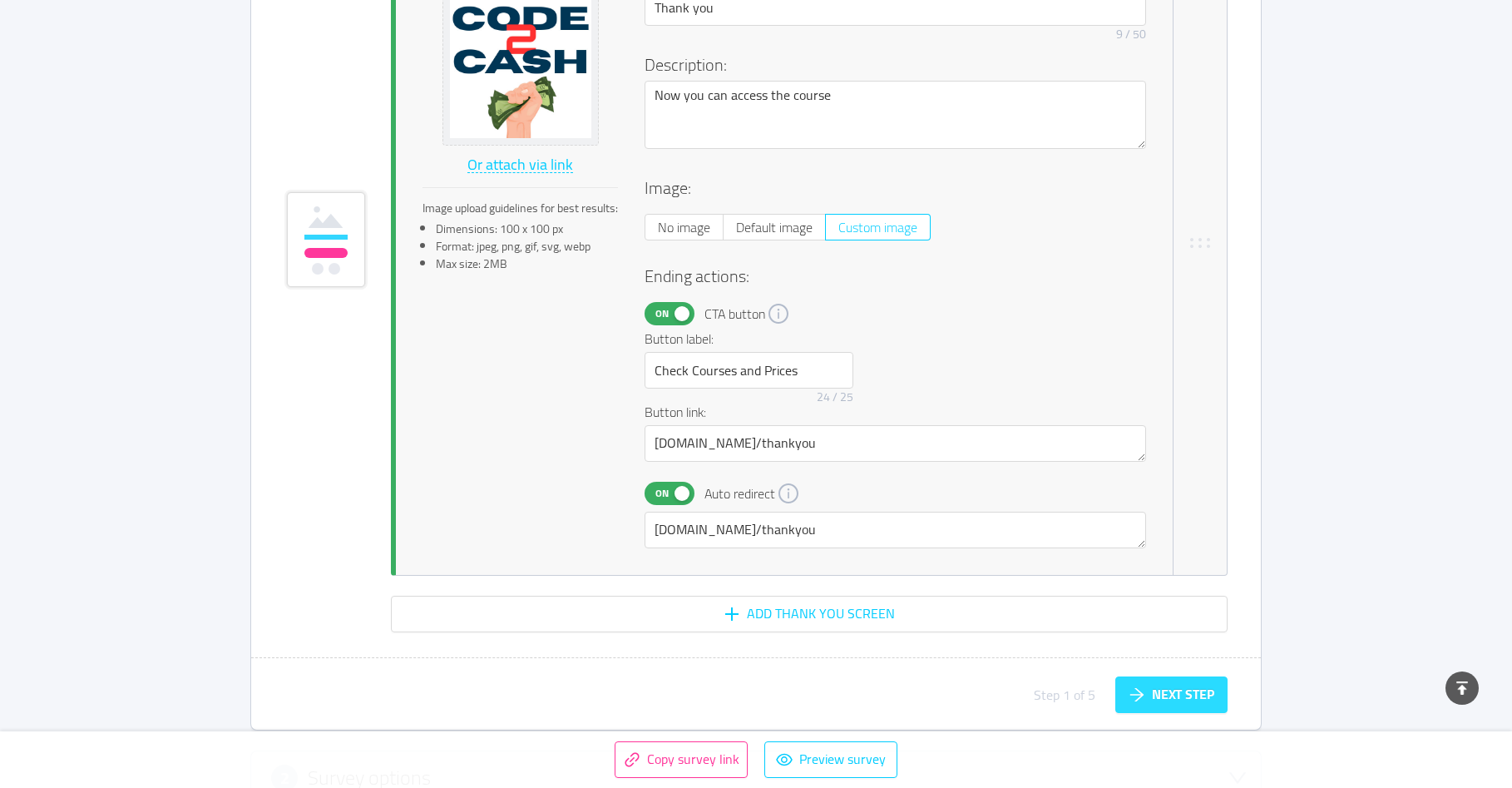
click at [1172, 699] on button "Next step" at bounding box center [1171, 694] width 112 height 37
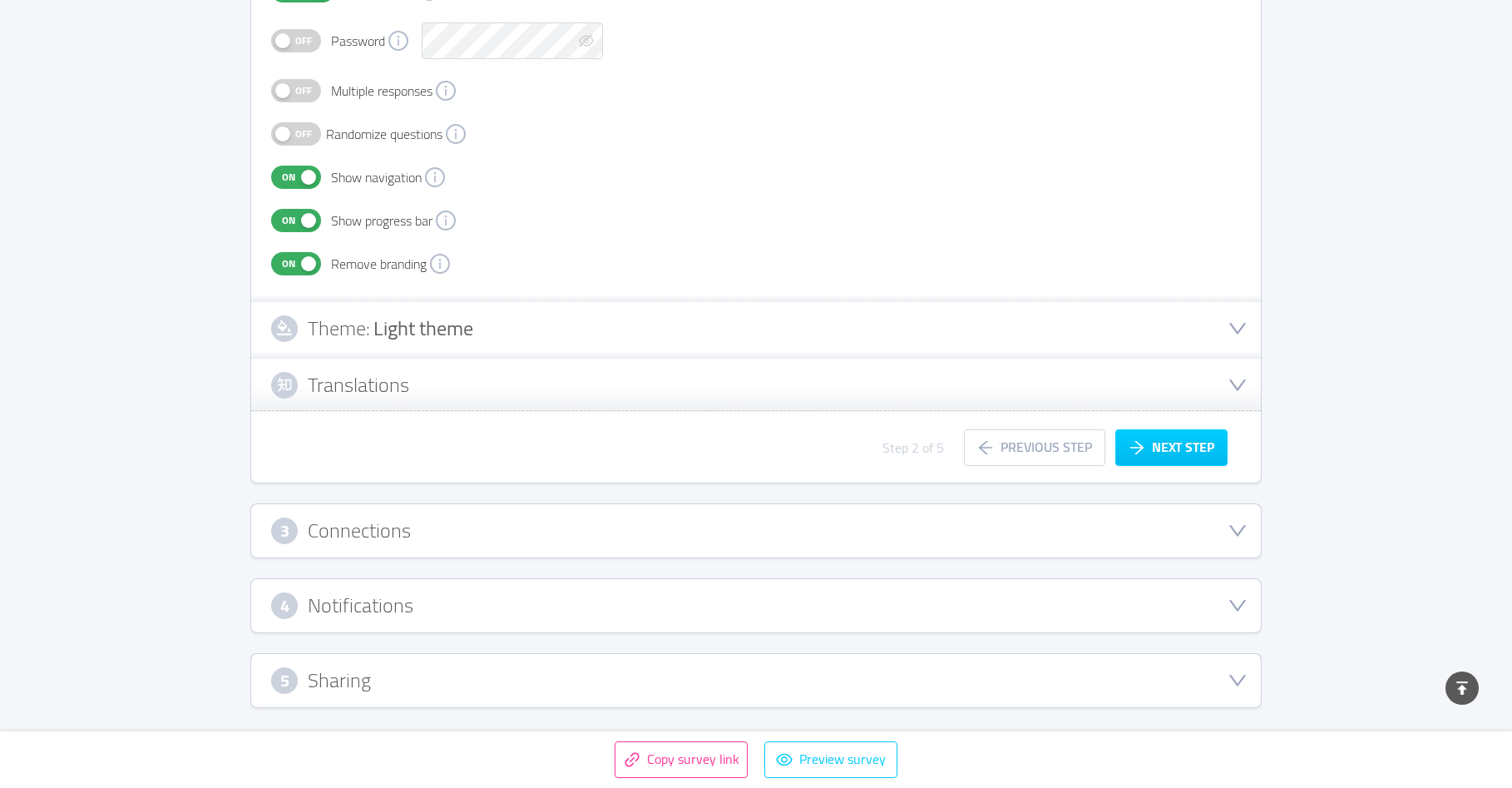
scroll to position [436, 0]
click at [1182, 438] on button "Next step" at bounding box center [1171, 447] width 112 height 37
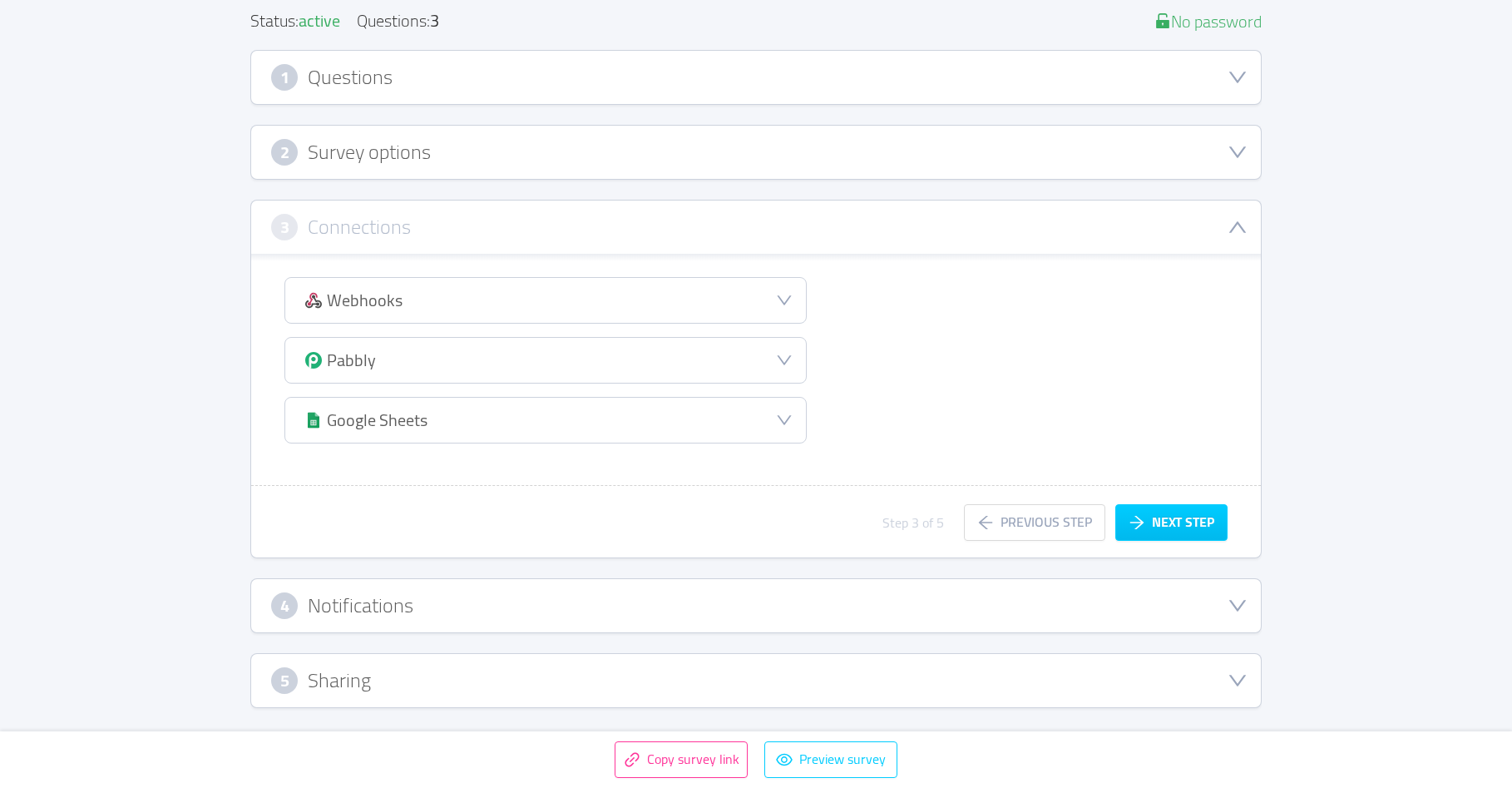
scroll to position [210, 0]
click at [1177, 530] on button "Next step" at bounding box center [1171, 522] width 112 height 37
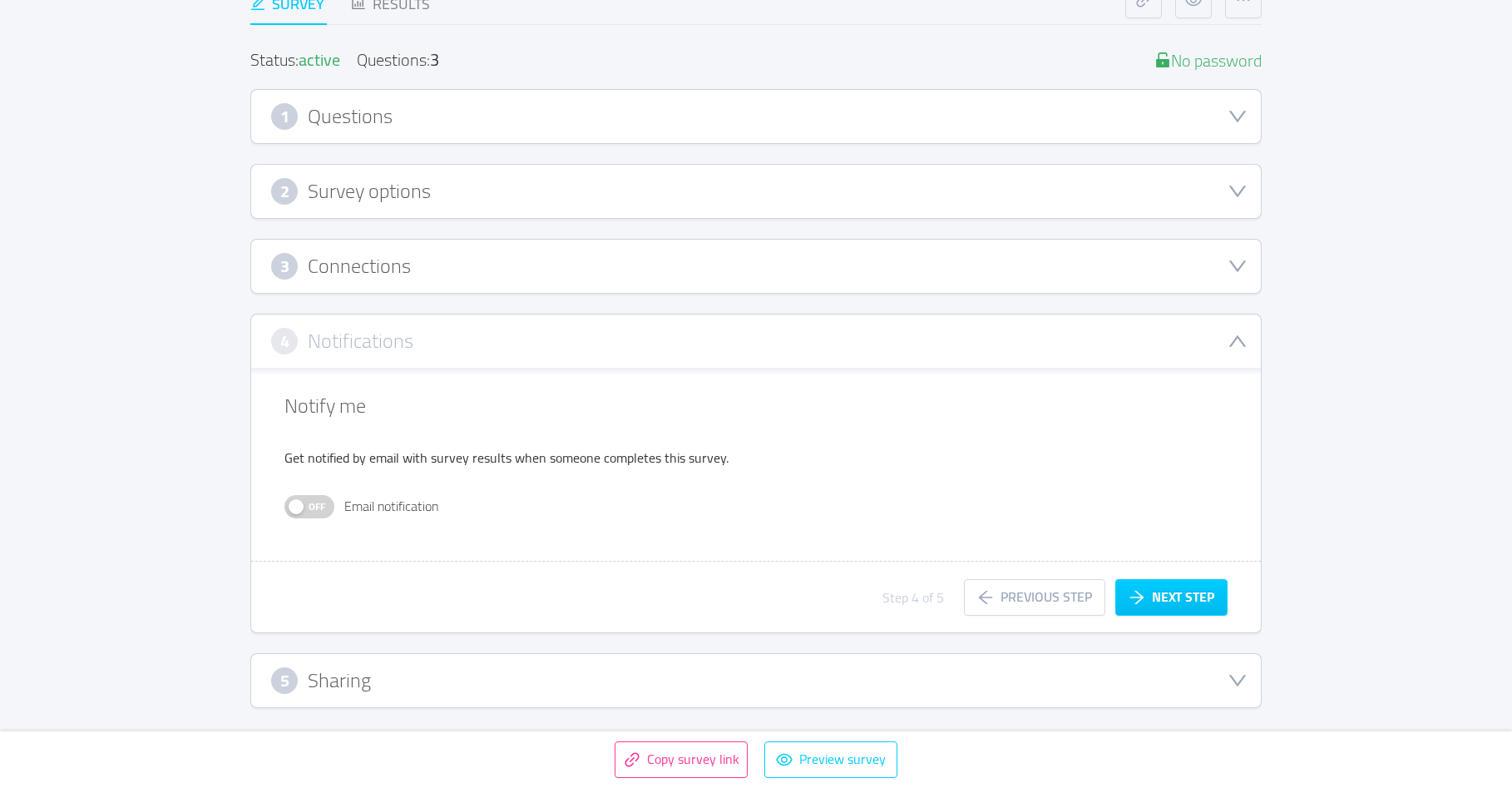
scroll to position [171, 0]
click at [1178, 585] on button "Next step" at bounding box center [1171, 597] width 112 height 37
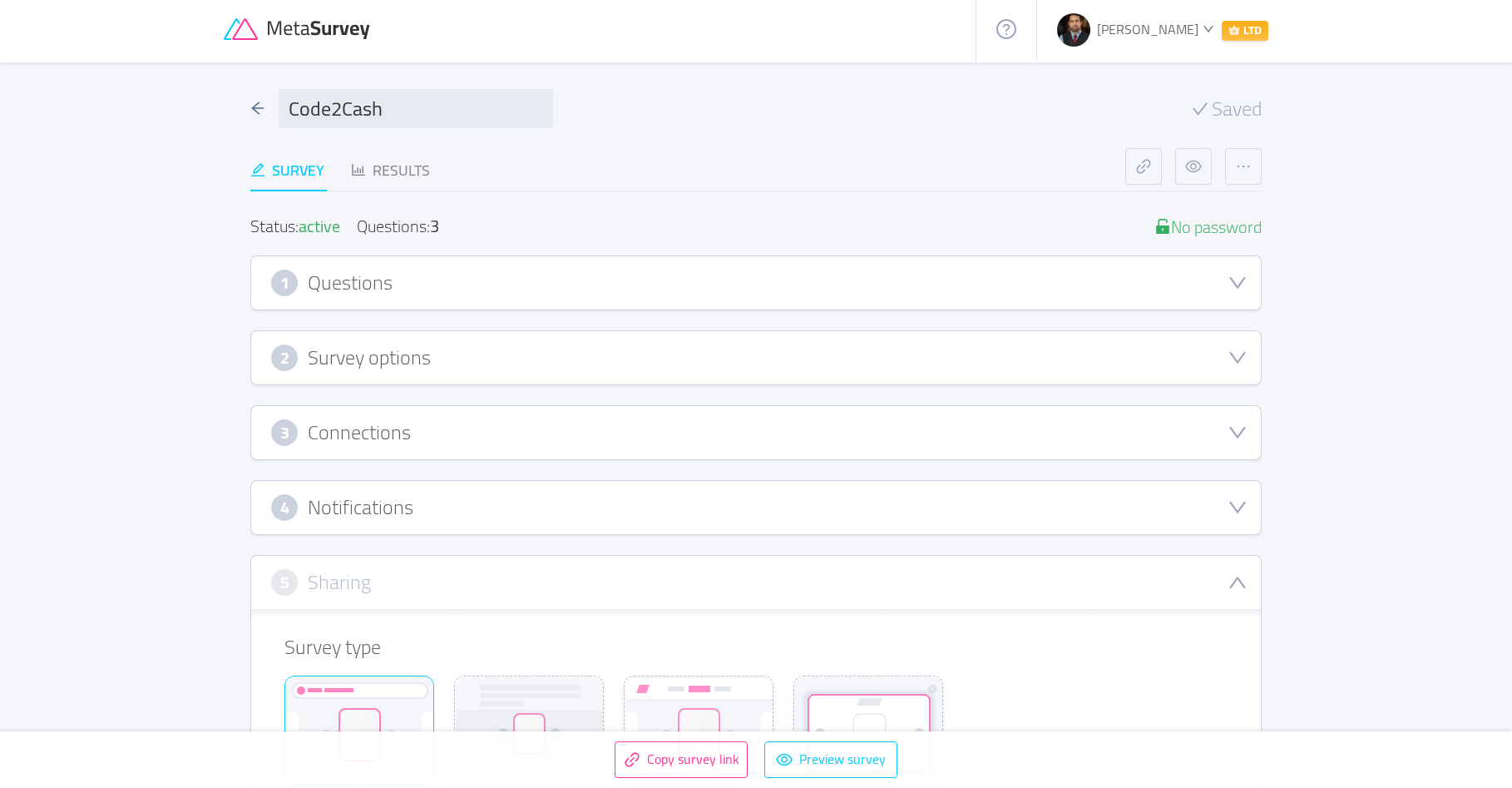
scroll to position [0, 0]
click at [261, 111] on icon "icon: arrow-left" at bounding box center [258, 112] width 13 height 12
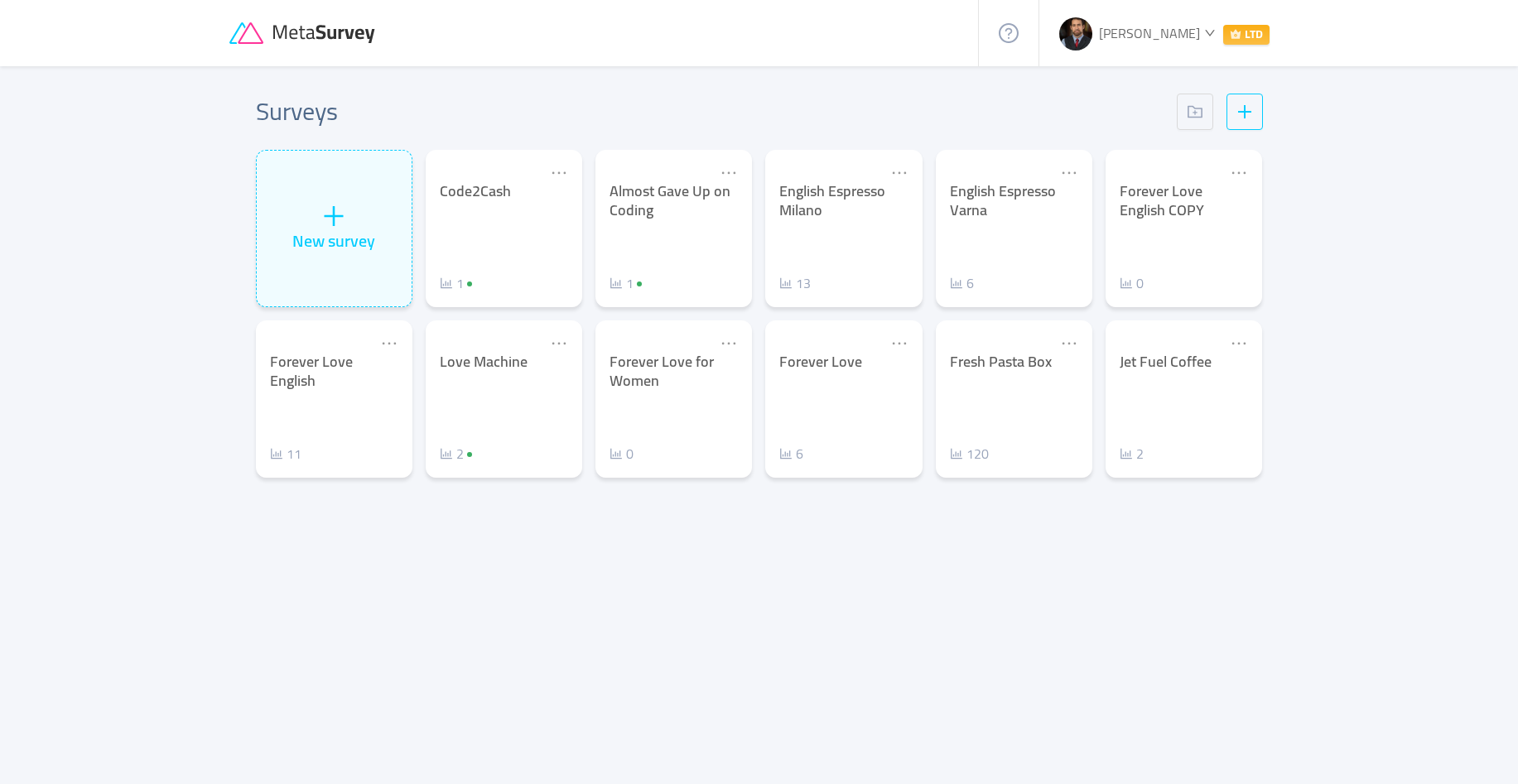
click at [535, 254] on div "Code2Cash 1" at bounding box center [504, 236] width 129 height 110
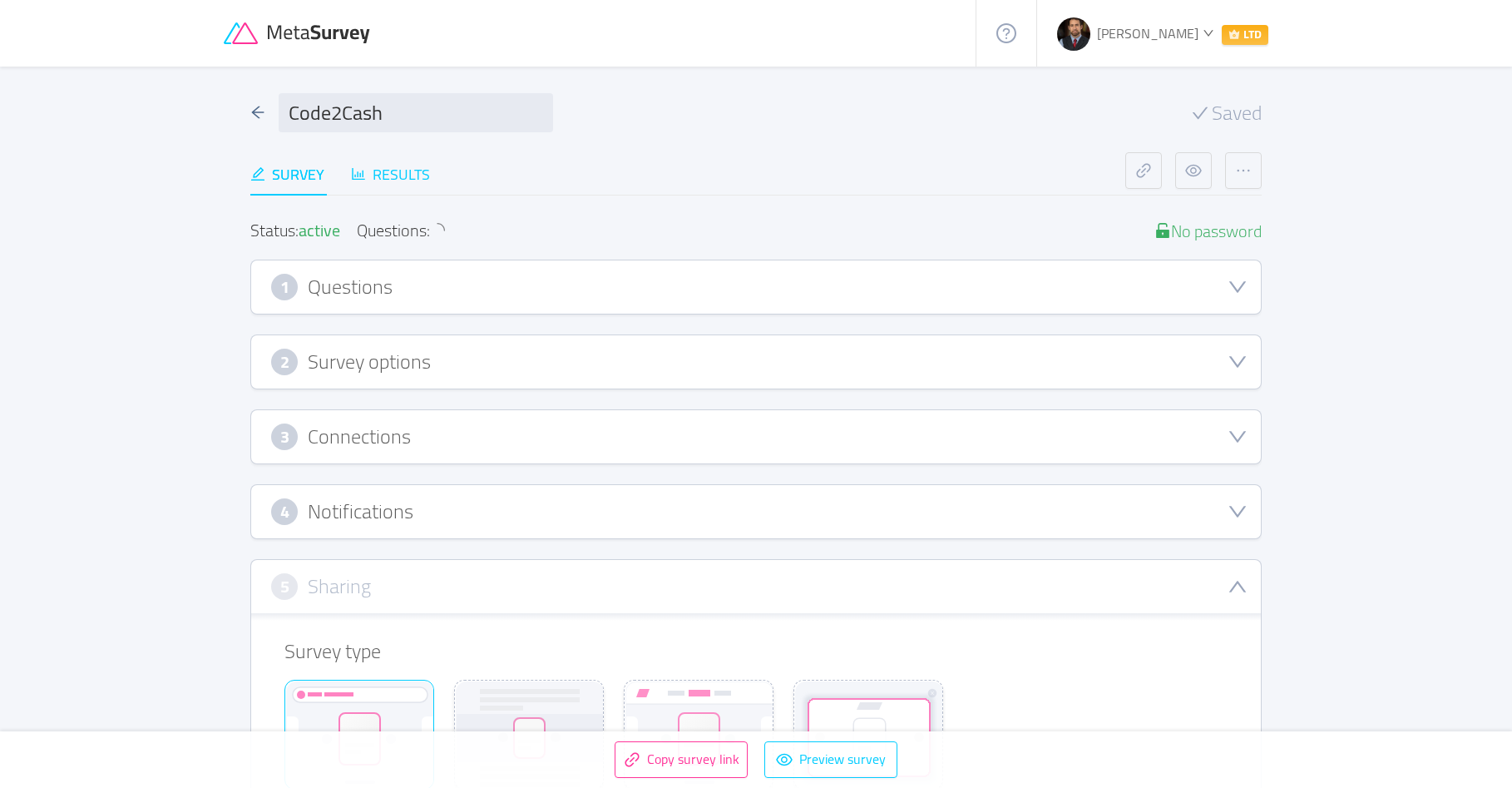
click at [430, 166] on div "Results" at bounding box center [390, 174] width 79 height 22
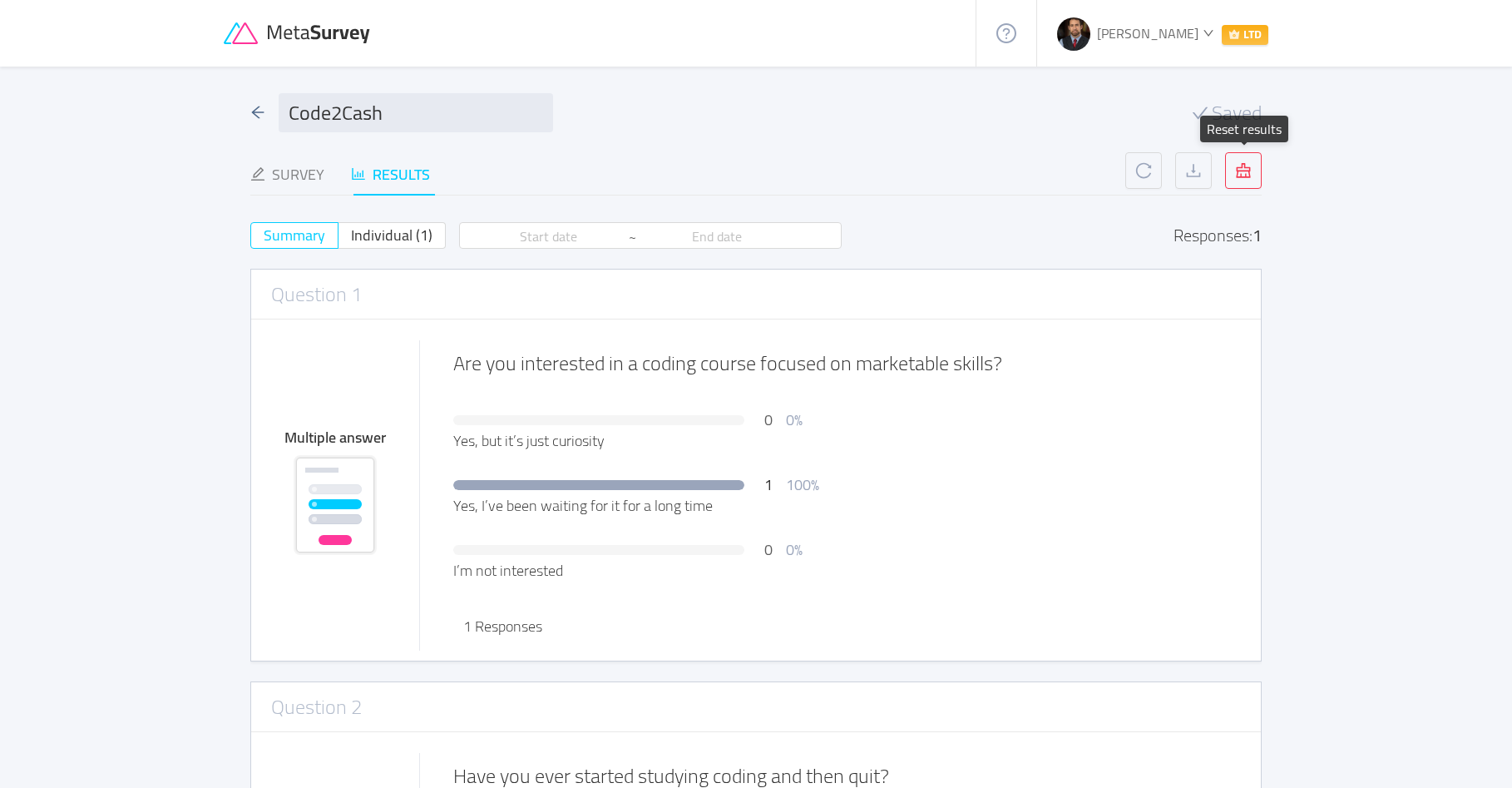
click at [1255, 166] on button "button" at bounding box center [1244, 171] width 37 height 37
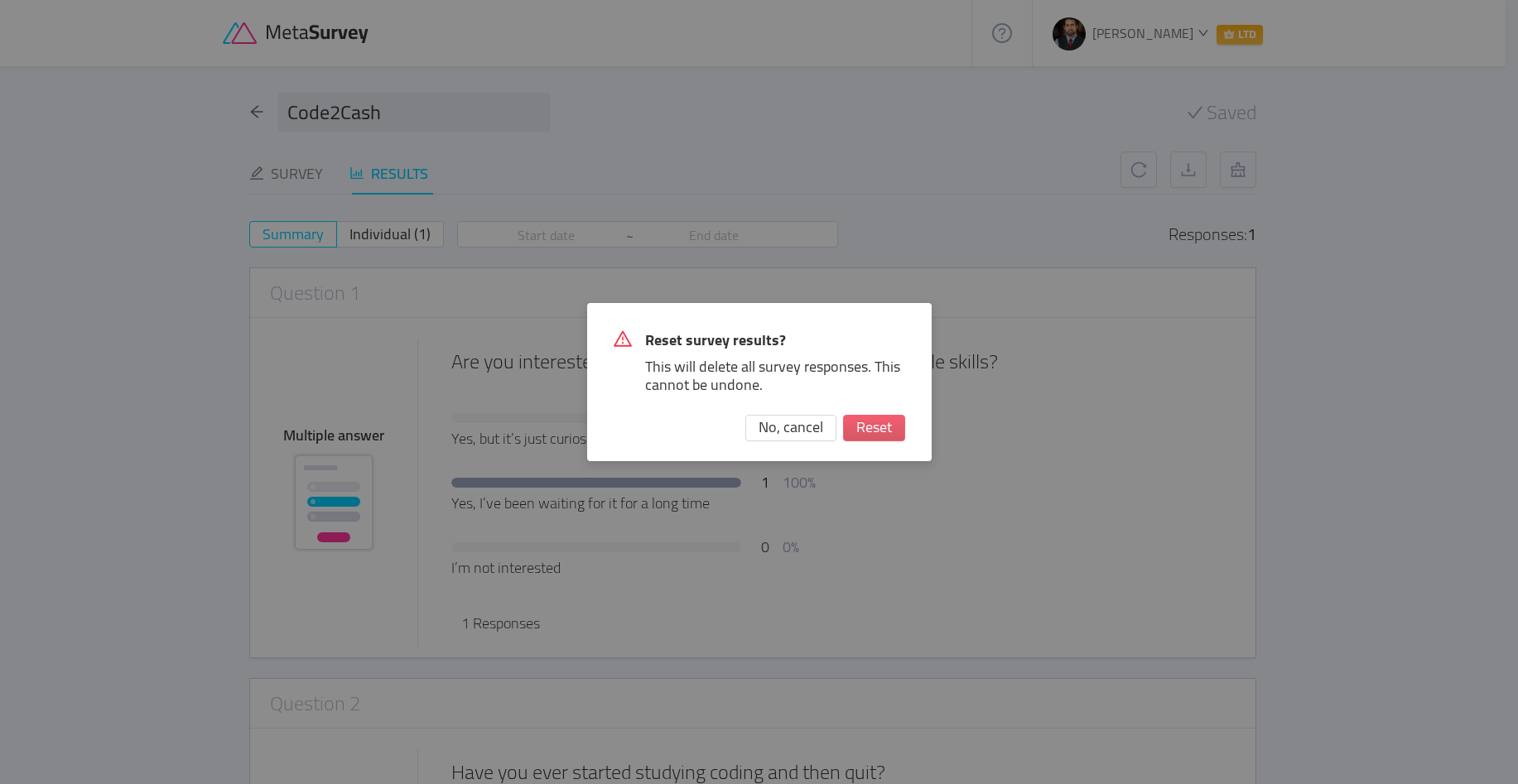
click at [881, 420] on button "Reset" at bounding box center [874, 429] width 62 height 27
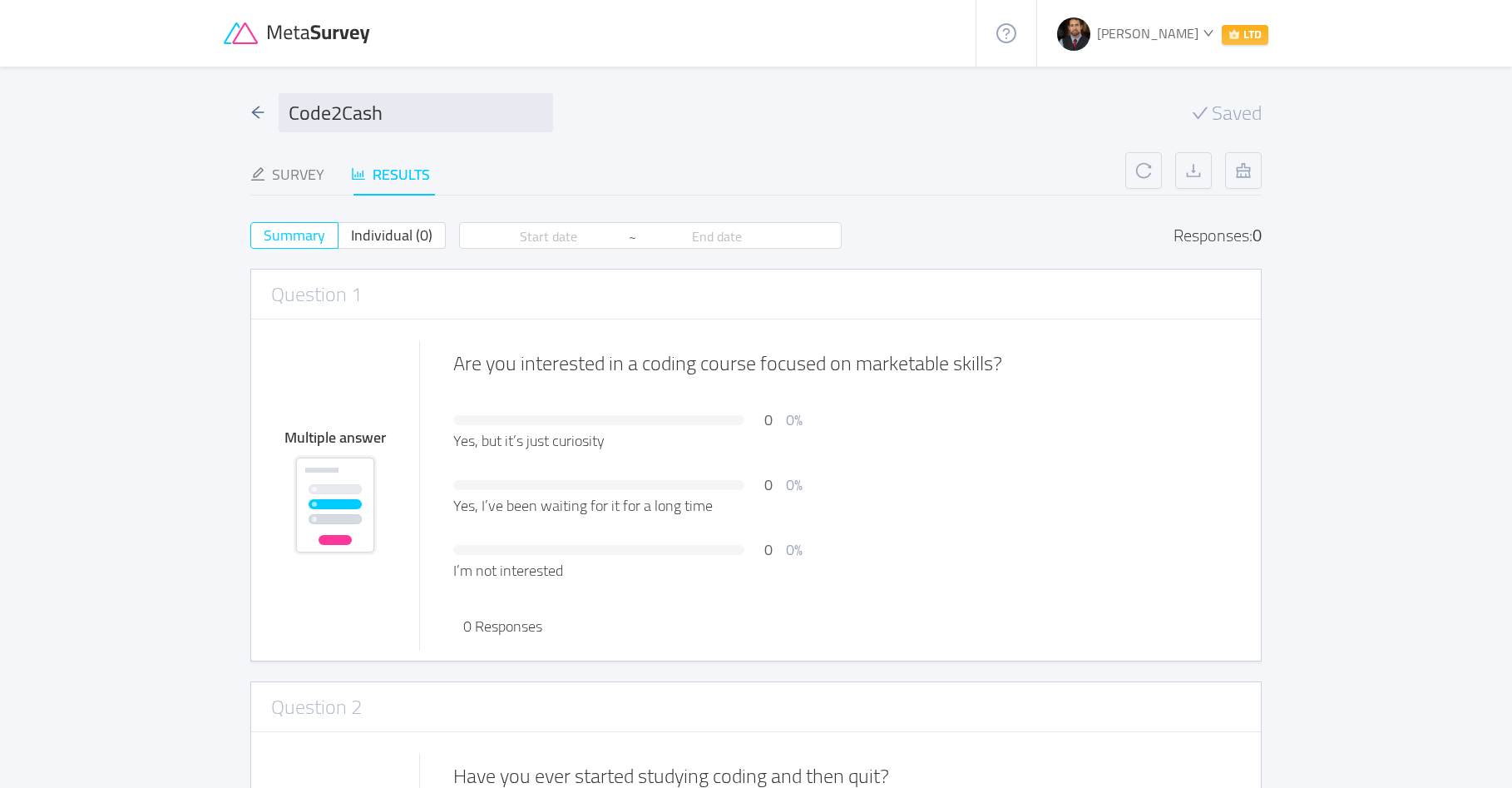
click at [251, 111] on icon "icon: arrow-left" at bounding box center [258, 113] width 15 height 15
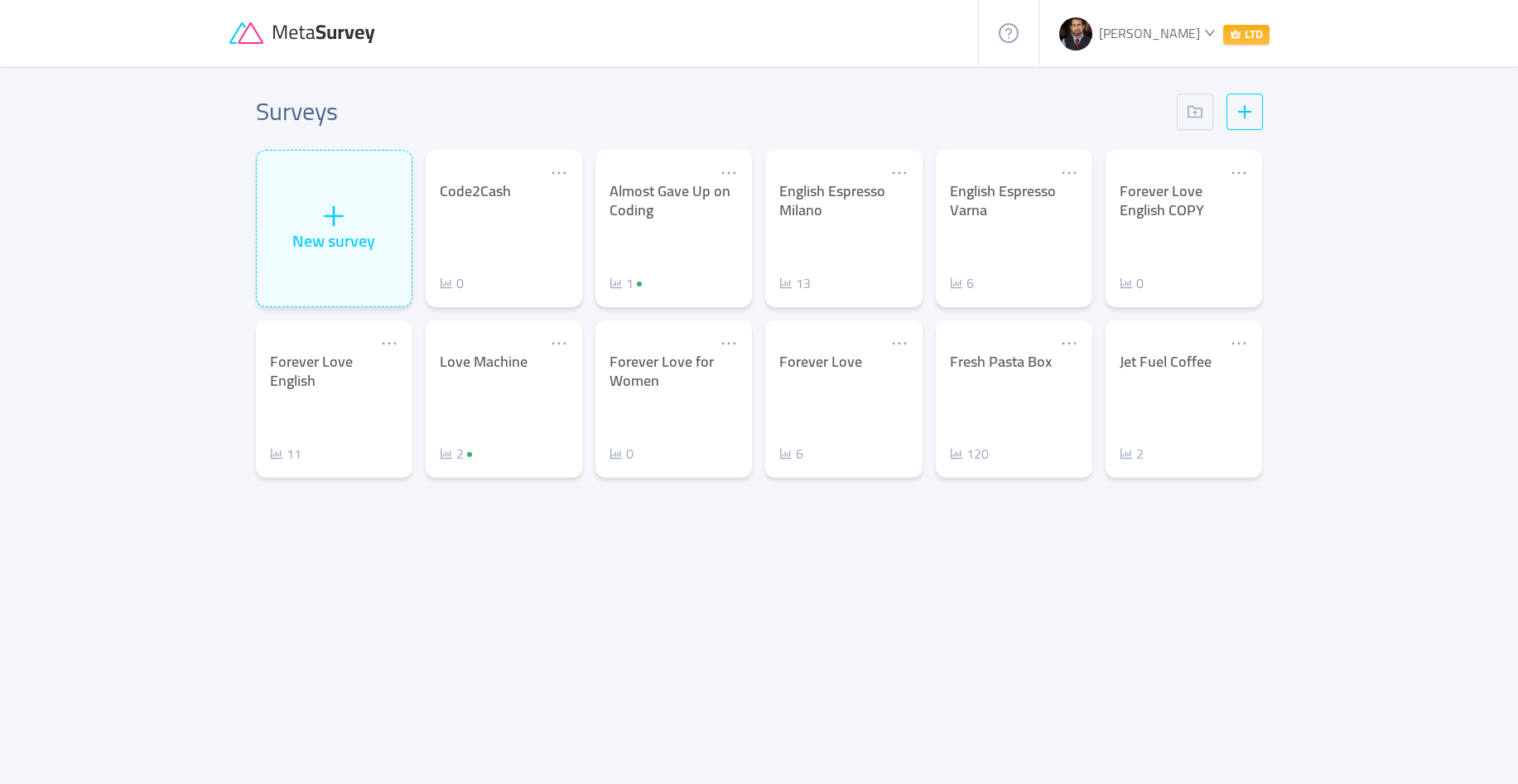
click at [492, 219] on div "Code2Cash 0" at bounding box center [504, 236] width 129 height 110
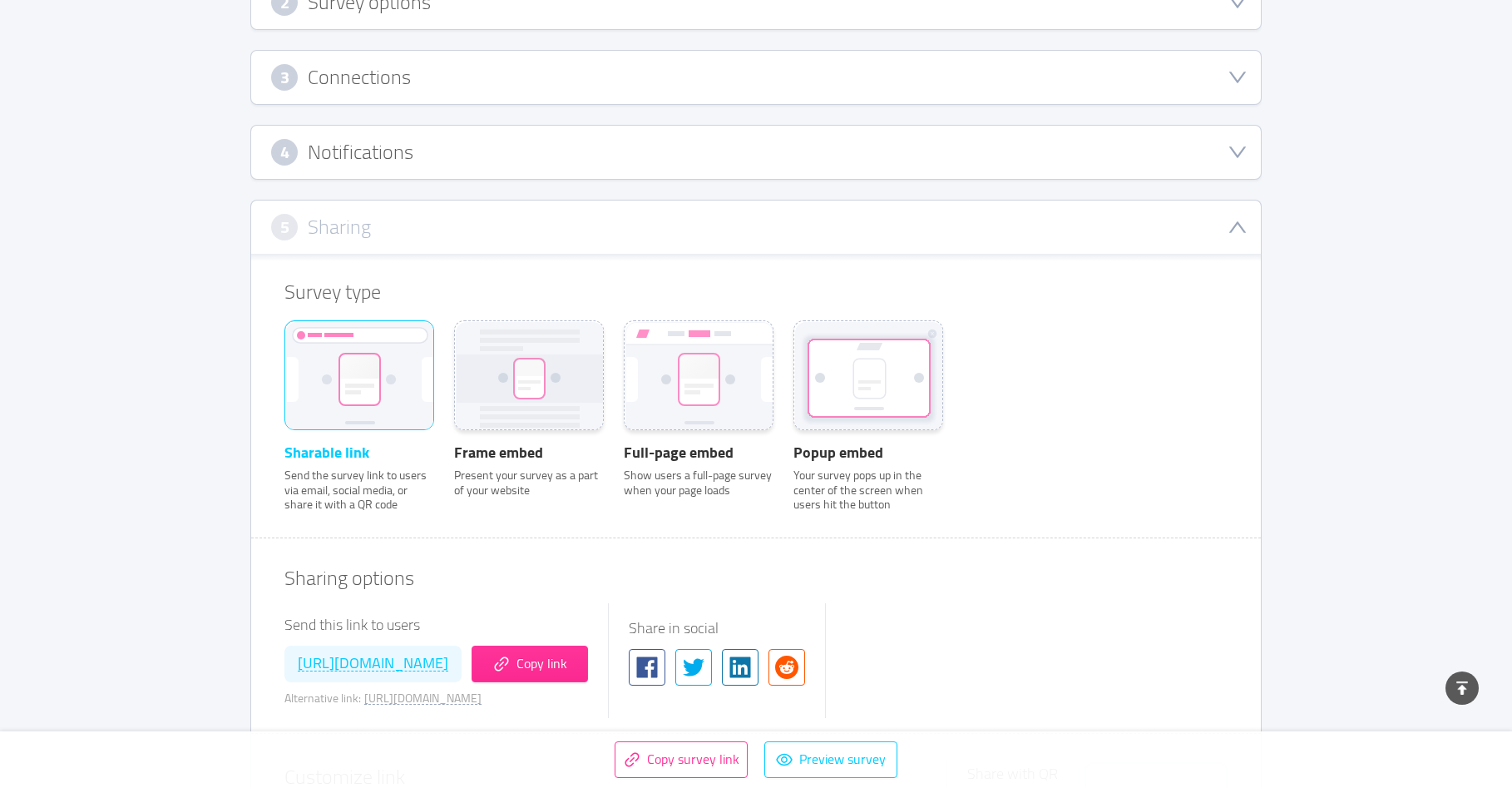
scroll to position [737, 0]
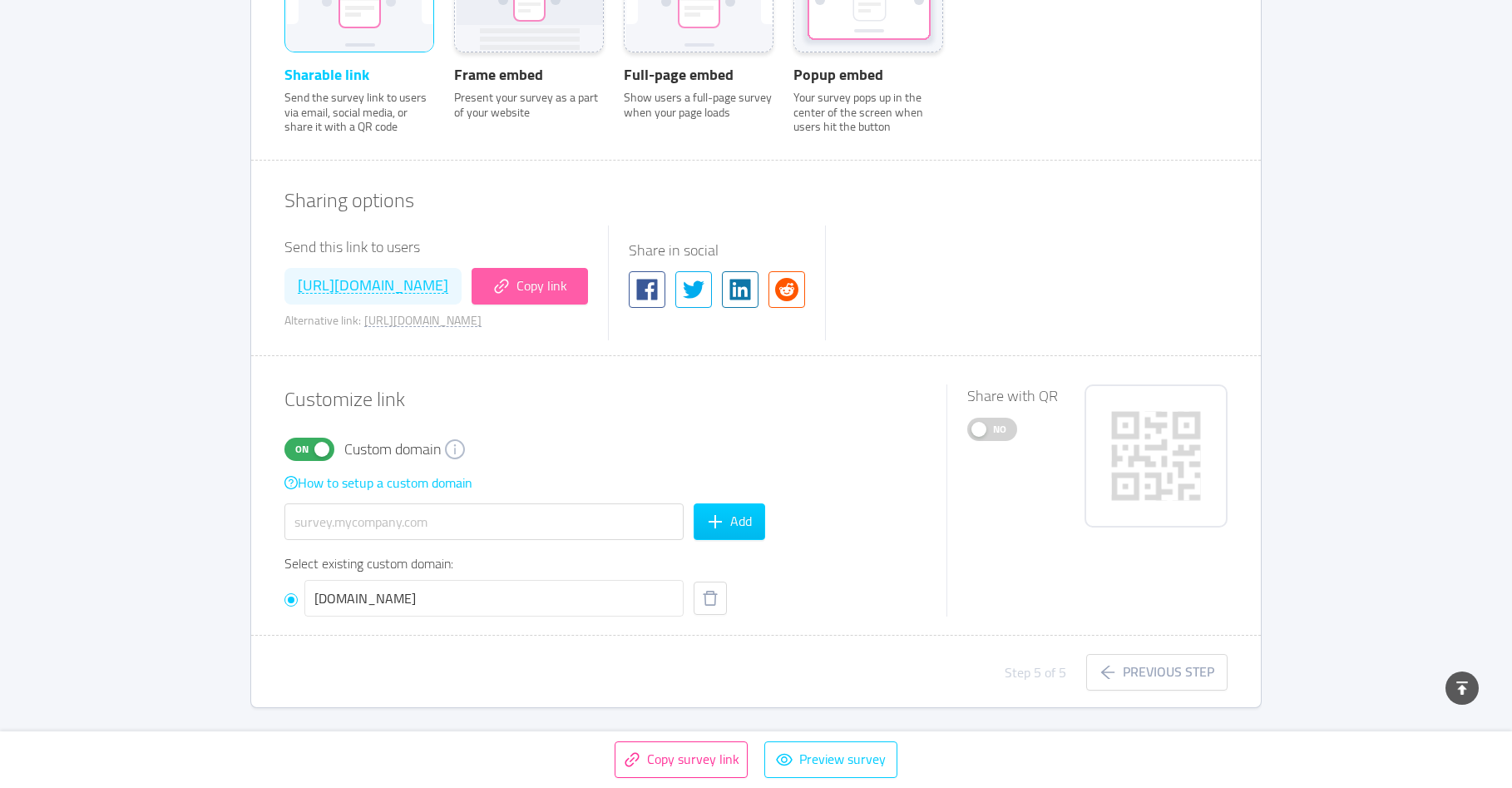
click at [588, 291] on button "Copy link" at bounding box center [529, 286] width 117 height 37
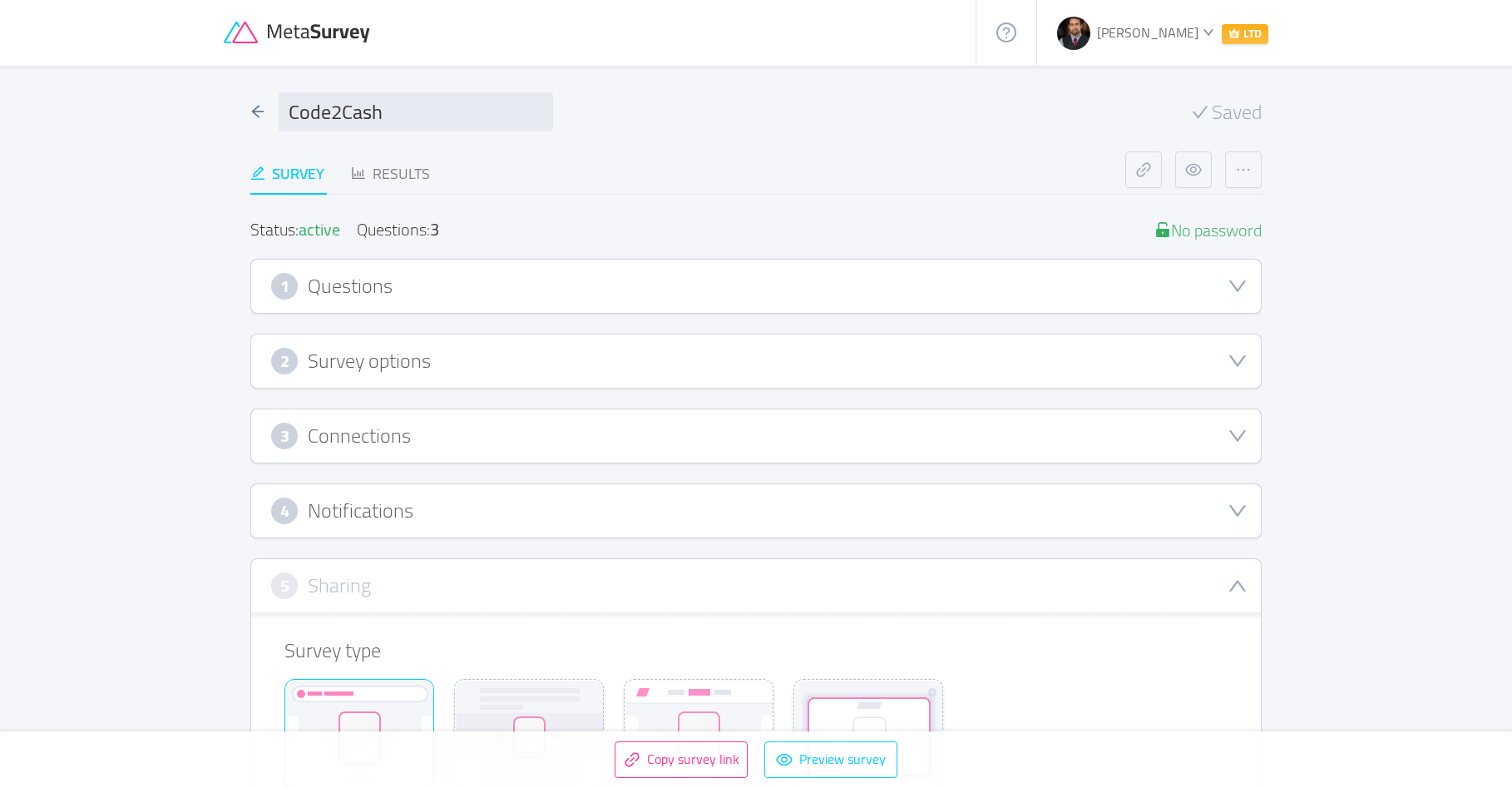
scroll to position [0, 0]
click at [509, 266] on div "1 Questions" at bounding box center [756, 287] width 1010 height 53
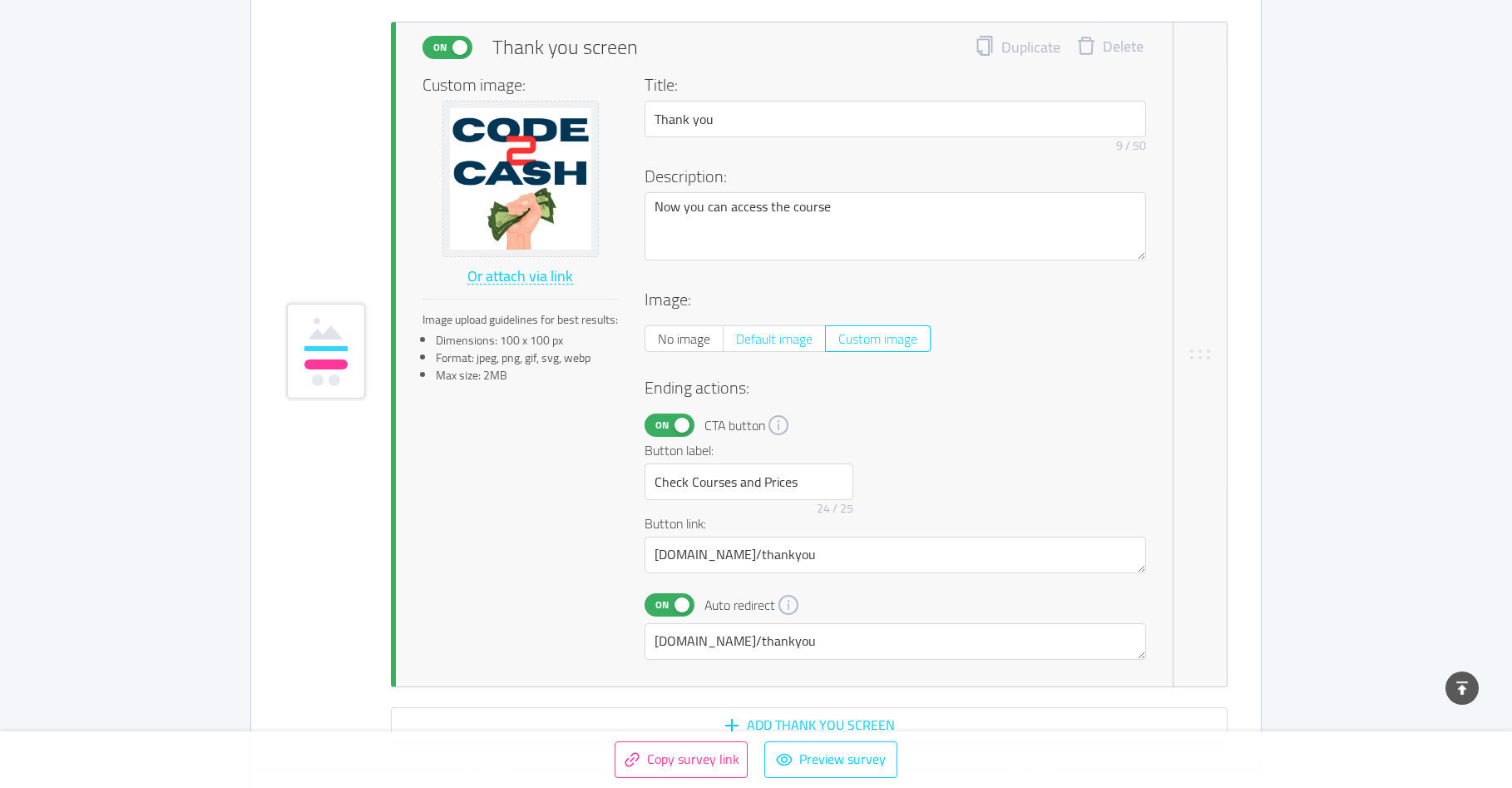
scroll to position [3692, 0]
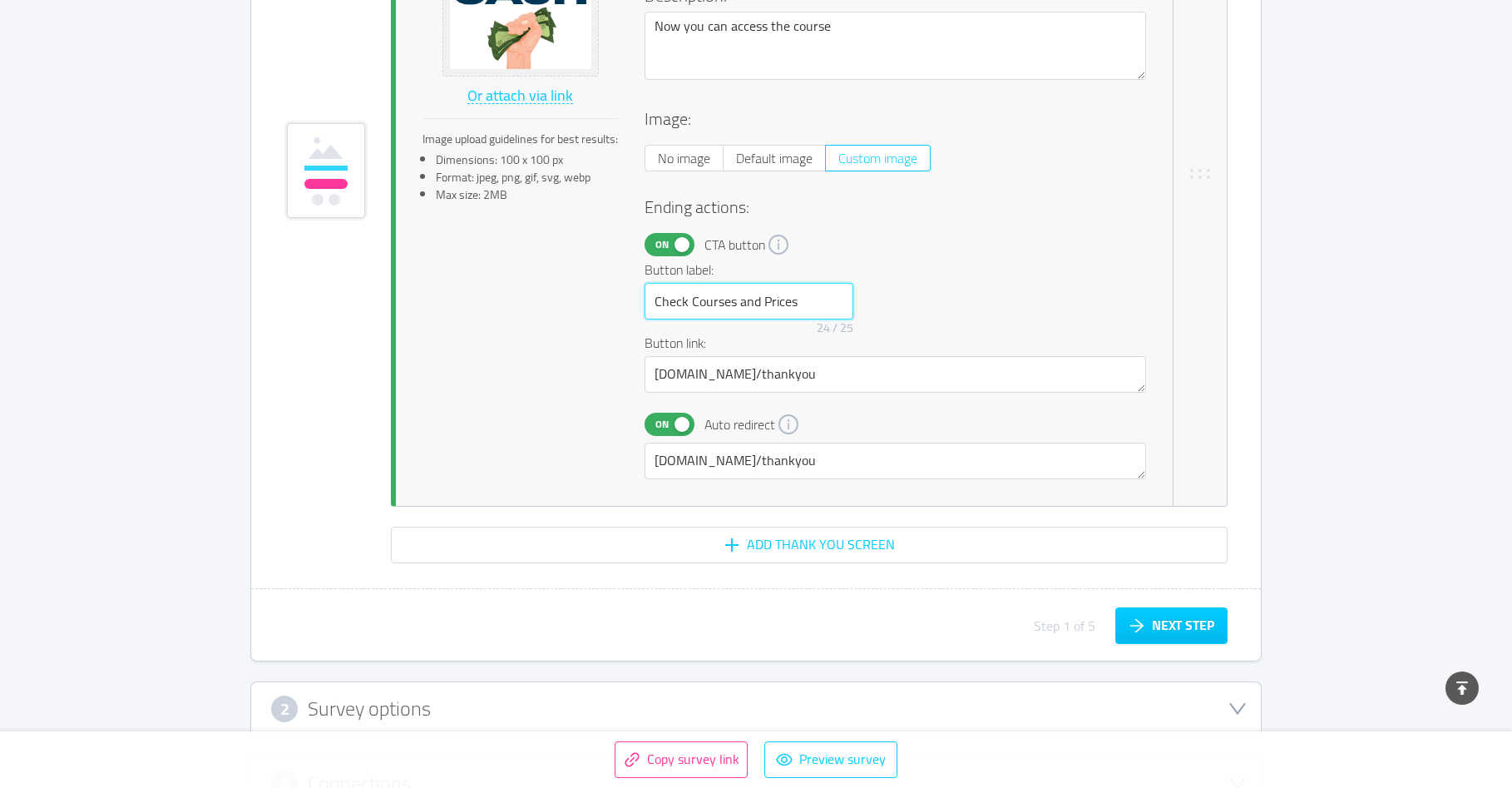
click at [774, 305] on input "Check Courses and Prices" at bounding box center [749, 301] width 209 height 37
click at [748, 381] on textarea "[DOMAIN_NAME]/thankyou" at bounding box center [895, 375] width 501 height 37
click at [748, 380] on textarea "[DOMAIN_NAME]/thankyou" at bounding box center [895, 375] width 501 height 37
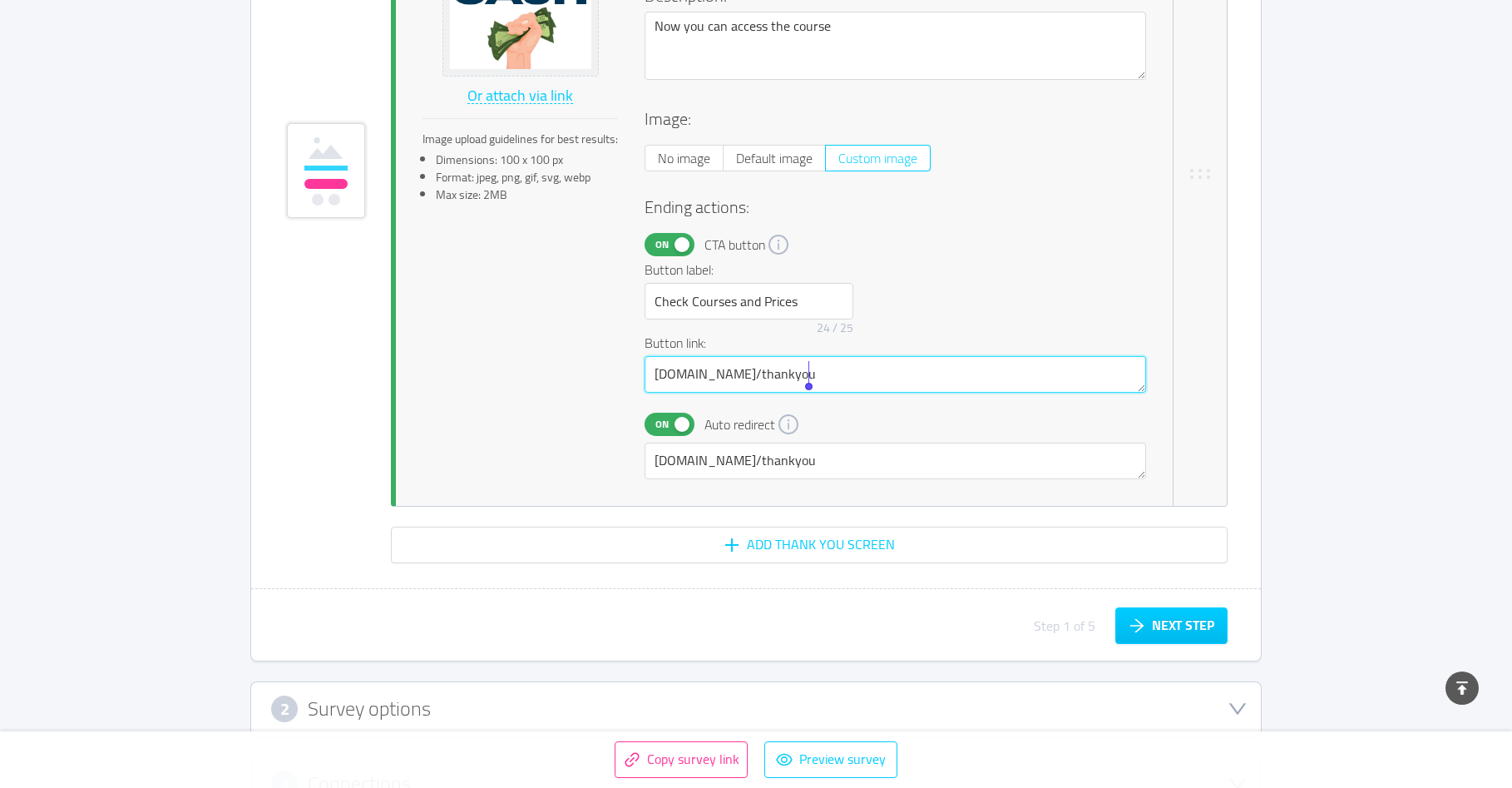
click at [748, 380] on textarea "[DOMAIN_NAME]/thankyou" at bounding box center [895, 375] width 501 height 37
paste textarea "https://"
type textarea "[URL][DOMAIN_NAME]"
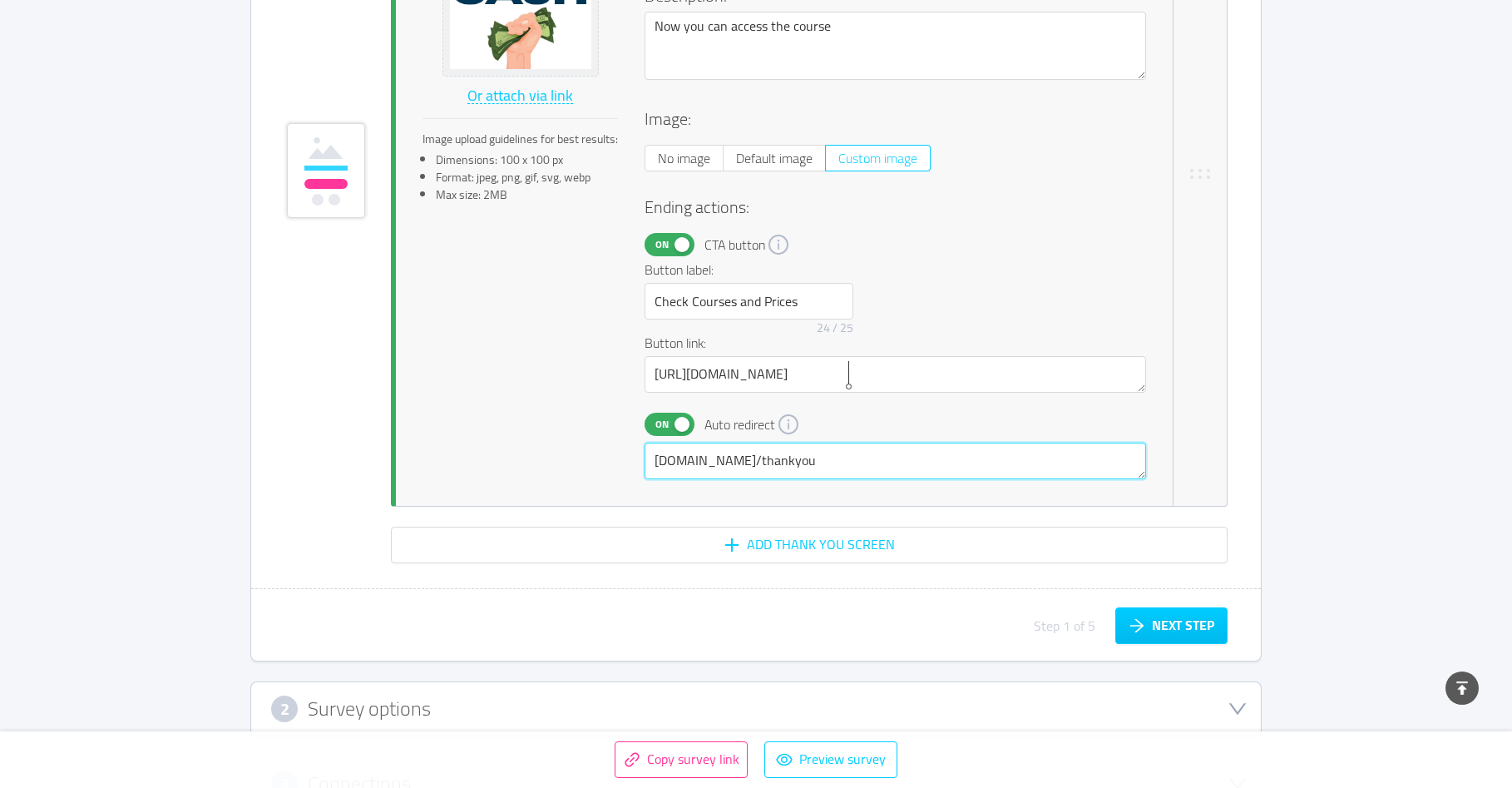
click at [828, 468] on textarea "[DOMAIN_NAME]/thankyou" at bounding box center [895, 461] width 501 height 37
paste textarea "https://"
type textarea "[URL][DOMAIN_NAME]"
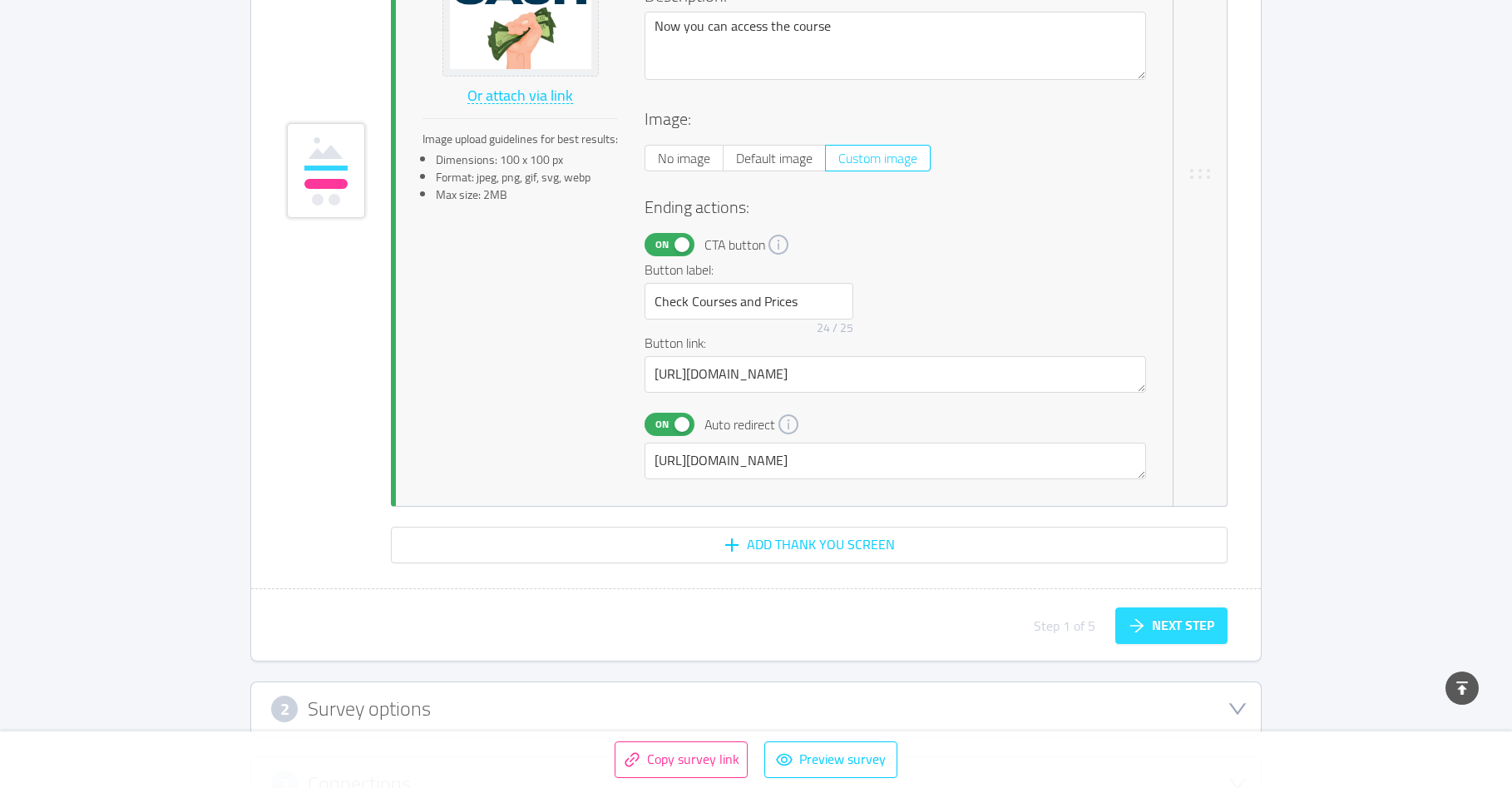
click at [1161, 628] on button "Next step" at bounding box center [1171, 626] width 112 height 37
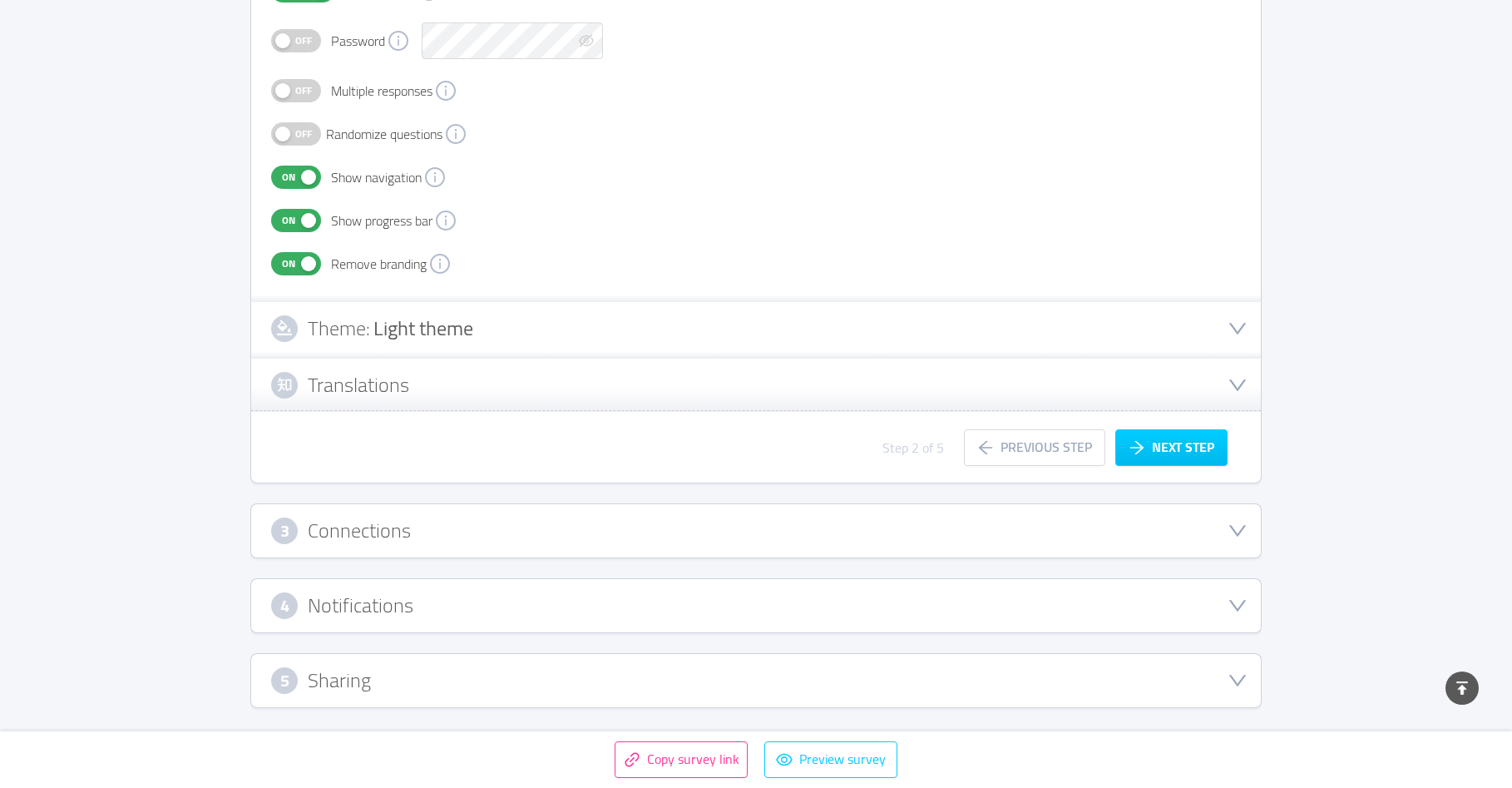
scroll to position [436, 0]
click at [1181, 453] on button "Next step" at bounding box center [1171, 447] width 112 height 37
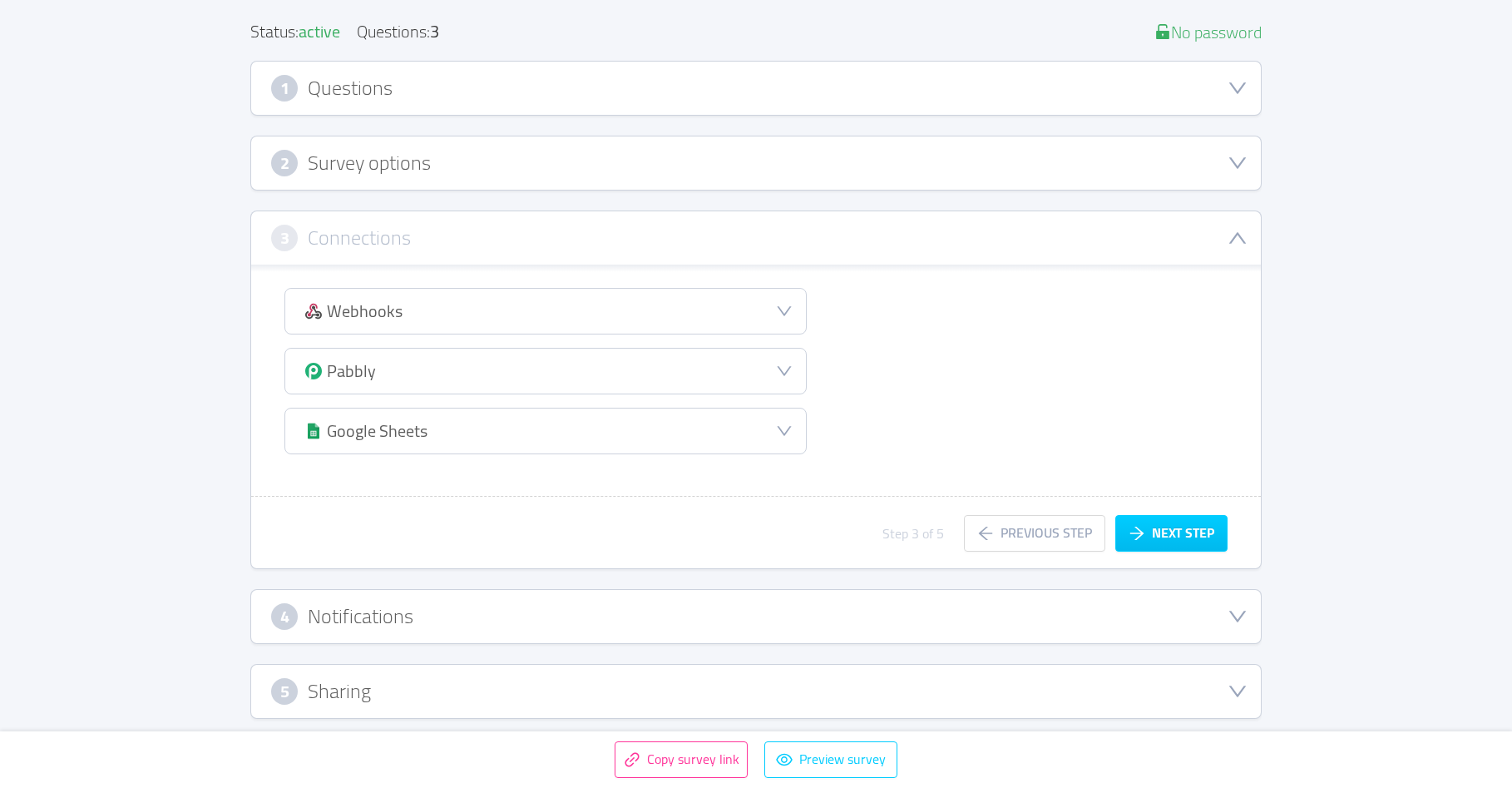
scroll to position [207, 0]
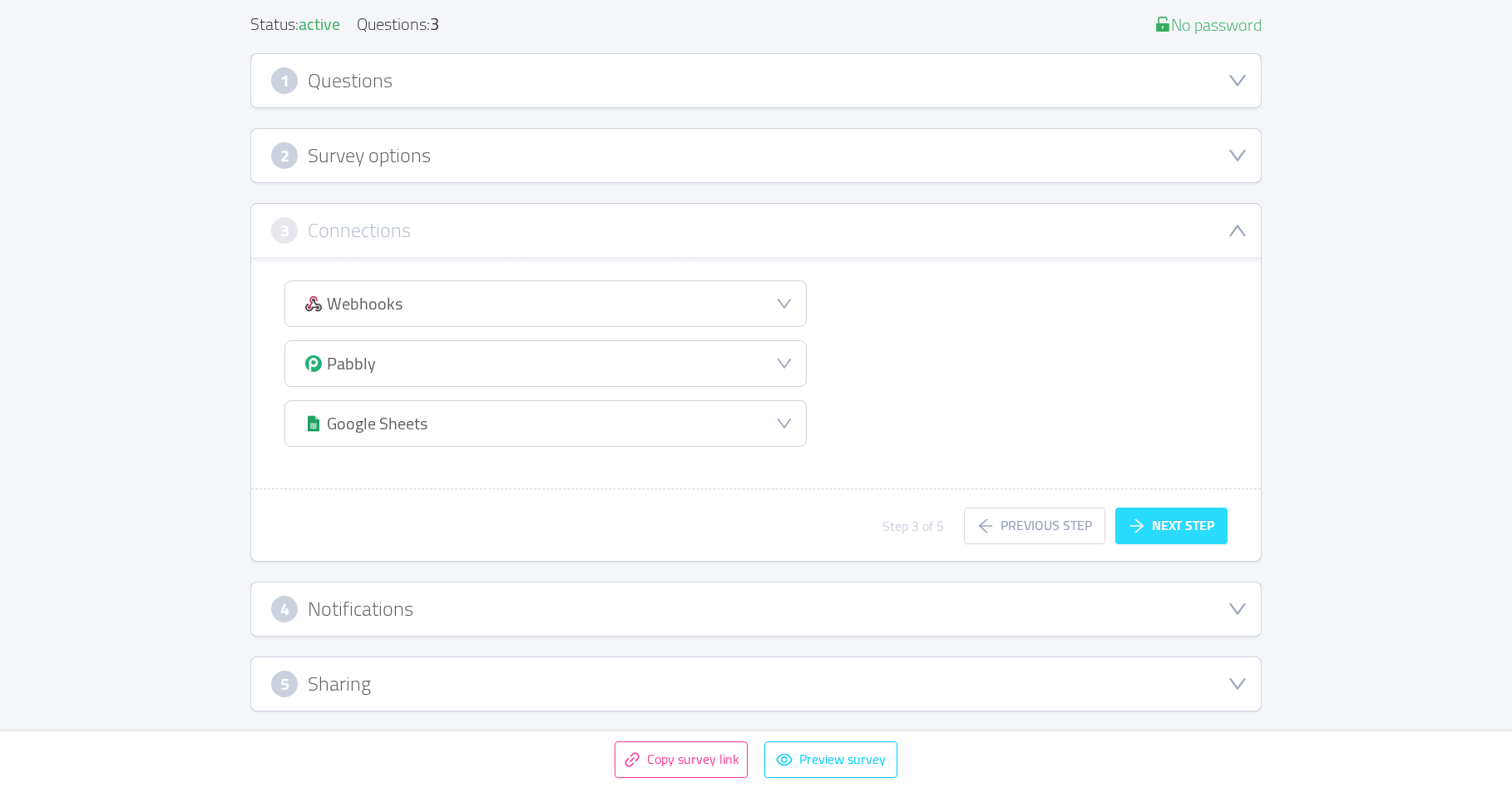
click at [1181, 525] on button "Next step" at bounding box center [1171, 525] width 112 height 37
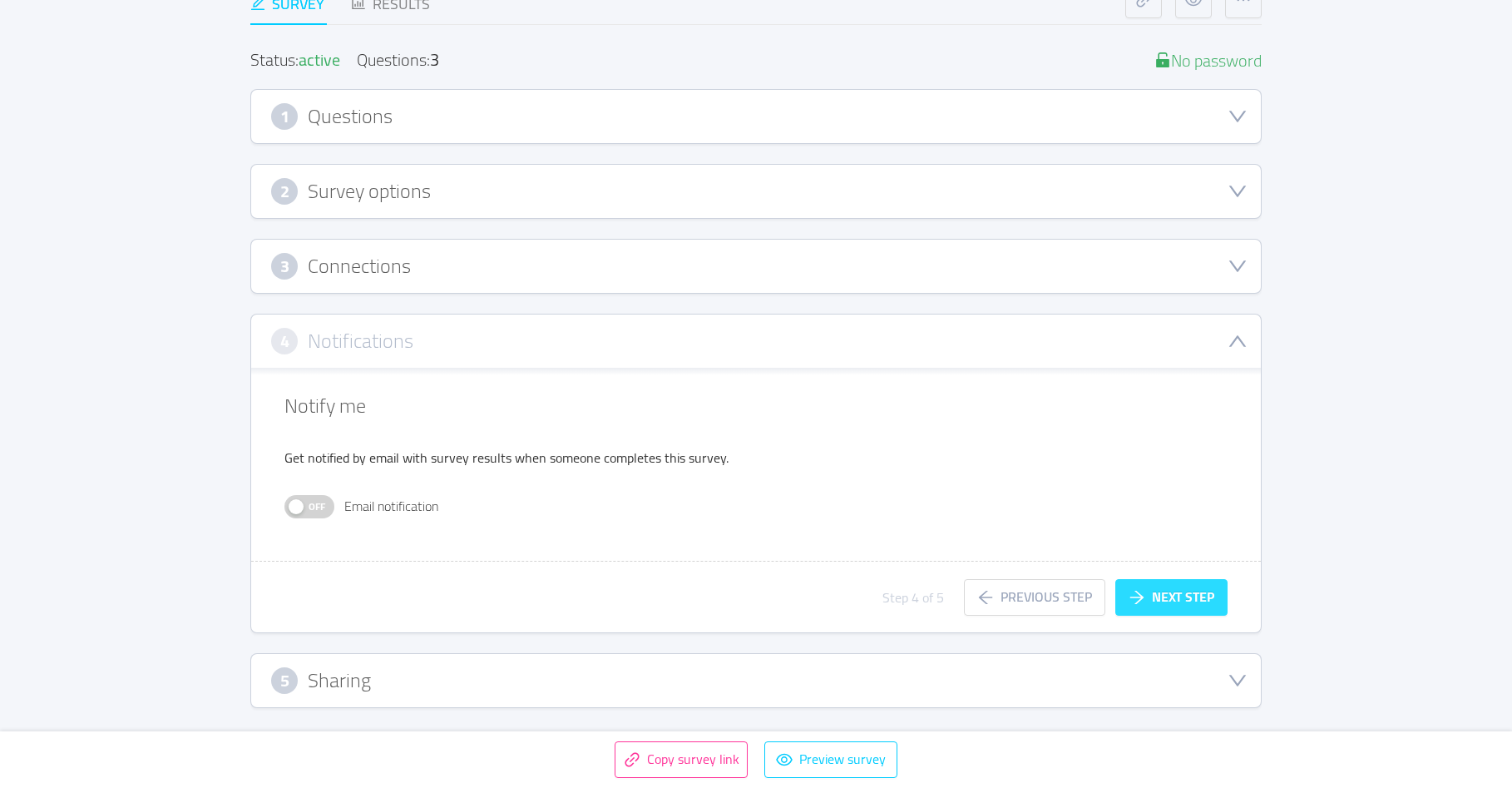
click at [1179, 602] on button "Next step" at bounding box center [1171, 597] width 112 height 37
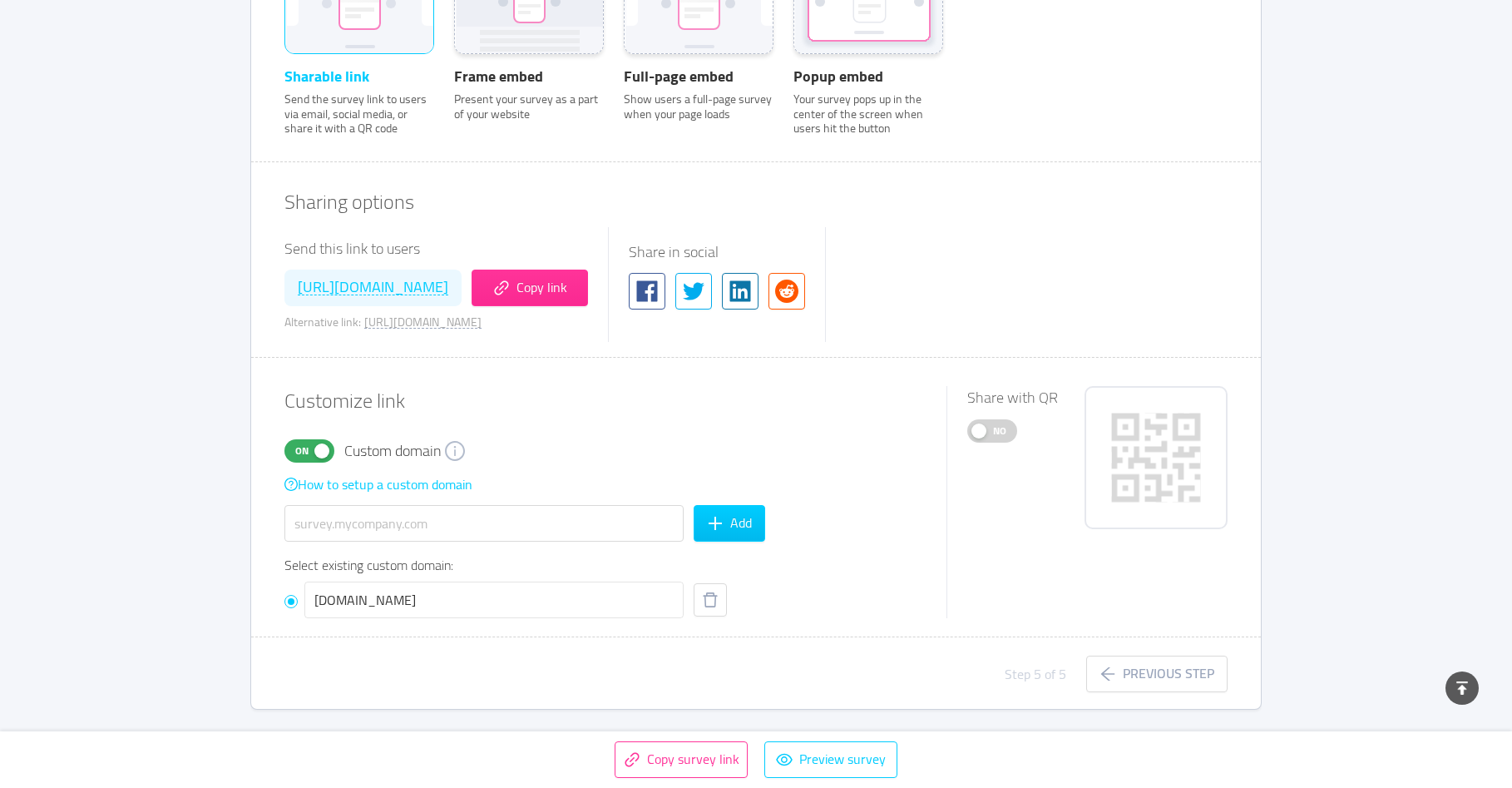
scroll to position [737, 0]
